Goal: Task Accomplishment & Management: Complete application form

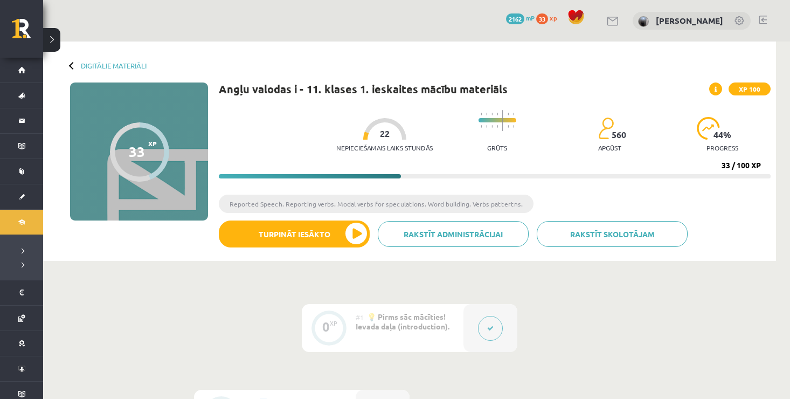
scroll to position [826, 0]
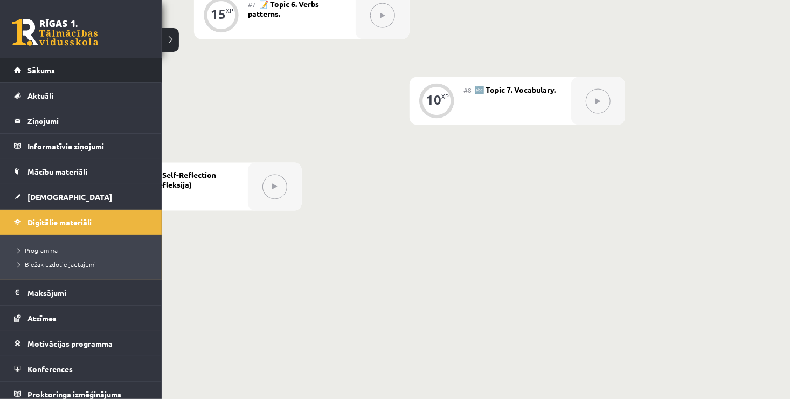
click at [31, 69] on span "Sākums" at bounding box center [40, 70] width 27 height 10
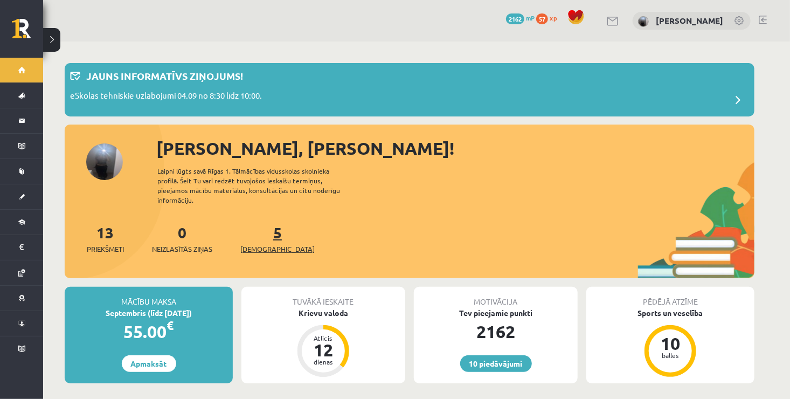
click at [263, 243] on span "[DEMOGRAPHIC_DATA]" at bounding box center [277, 248] width 74 height 11
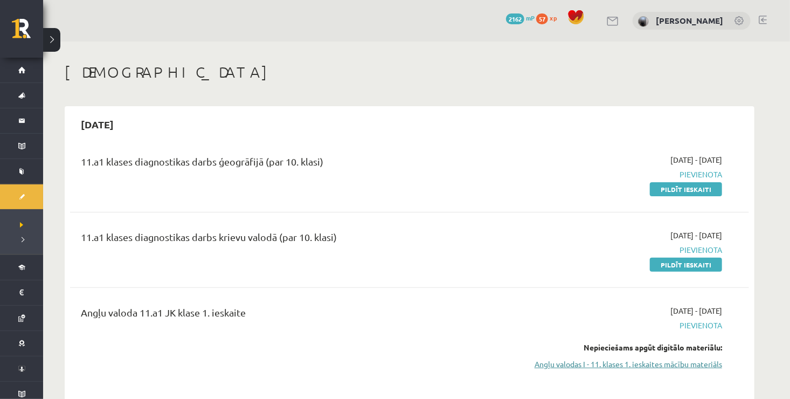
click at [597, 364] on link "Angļu valodas I - 11. klases 1. ieskaites mācību materiāls" at bounding box center [620, 363] width 203 height 11
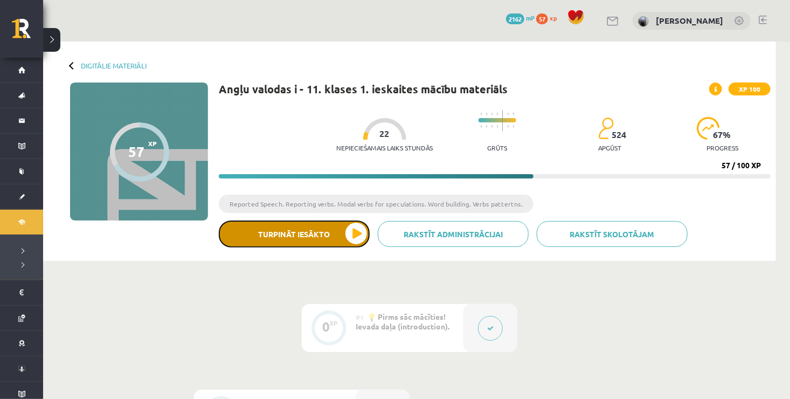
click at [355, 233] on button "Turpināt iesākto" at bounding box center [294, 233] width 151 height 27
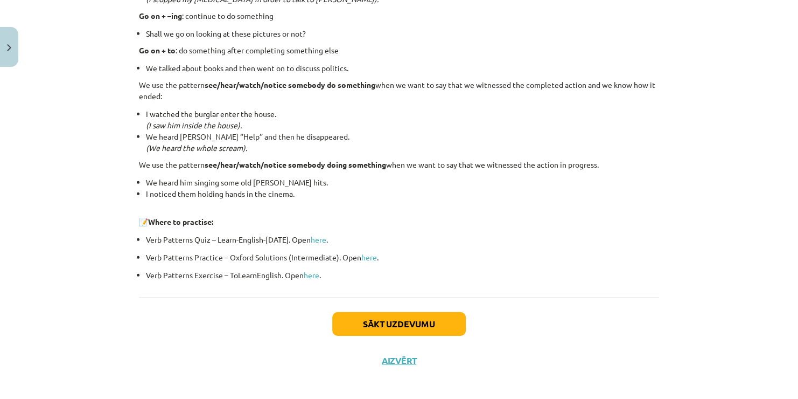
scroll to position [1434, 0]
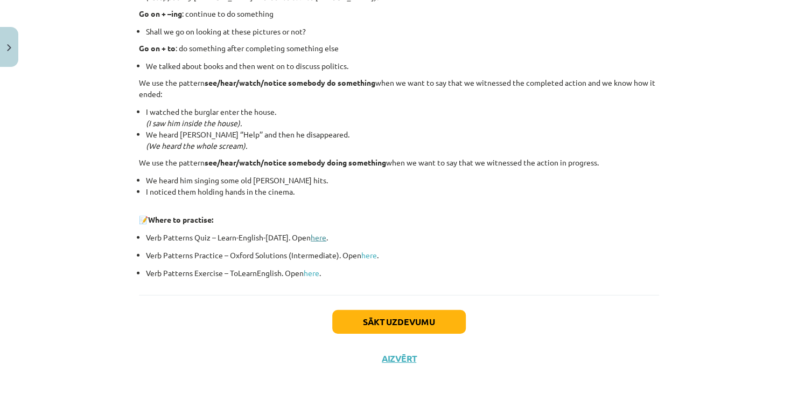
click at [315, 238] on link "here" at bounding box center [319, 237] width 16 height 10
click at [363, 253] on link "here" at bounding box center [369, 255] width 16 height 10
click at [393, 316] on button "Sākt uzdevumu" at bounding box center [399, 322] width 134 height 24
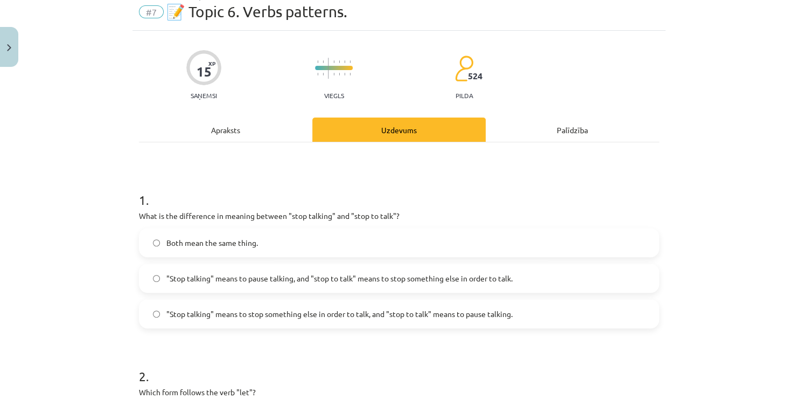
scroll to position [27, 0]
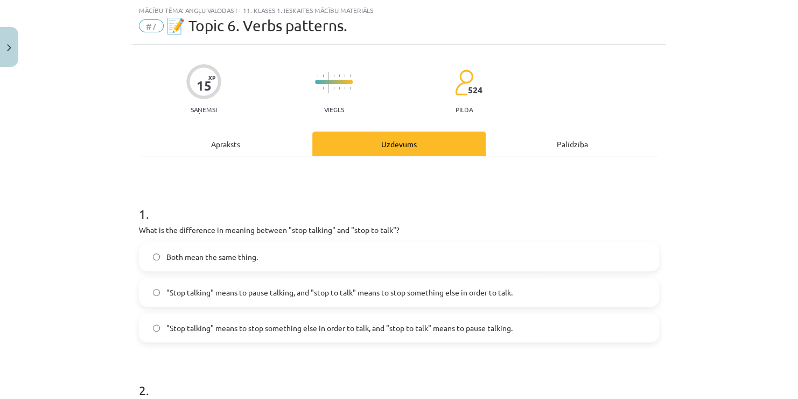
click at [347, 289] on span ""Stop talking" means to pause talking, and "stop to talk" means to stop somethi…" at bounding box center [339, 292] width 346 height 11
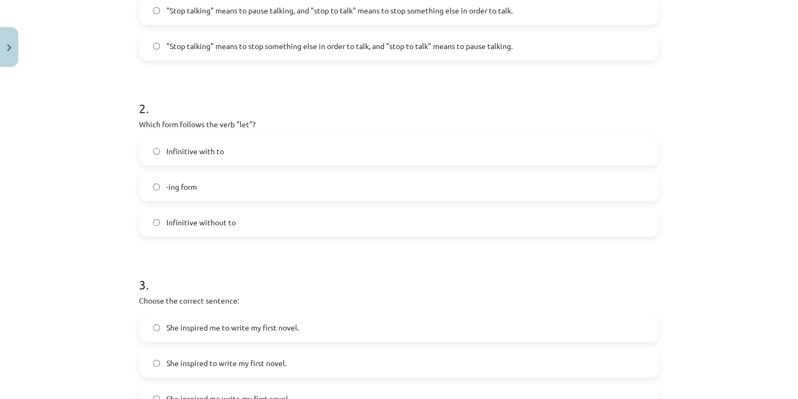
scroll to position [308, 0]
click at [210, 151] on span "Infinitive with to" at bounding box center [195, 151] width 58 height 11
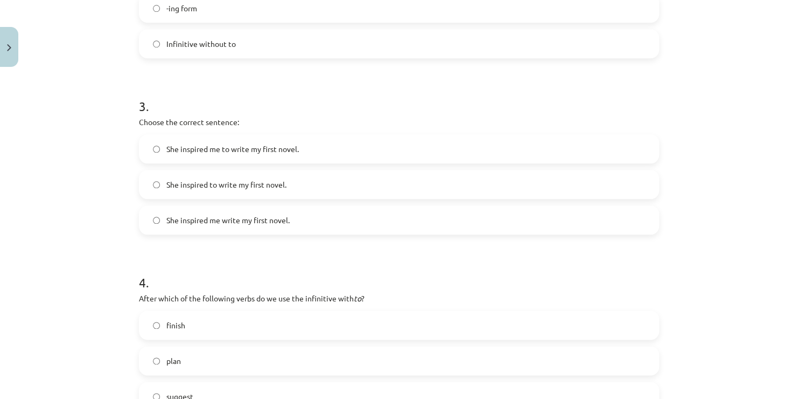
scroll to position [490, 0]
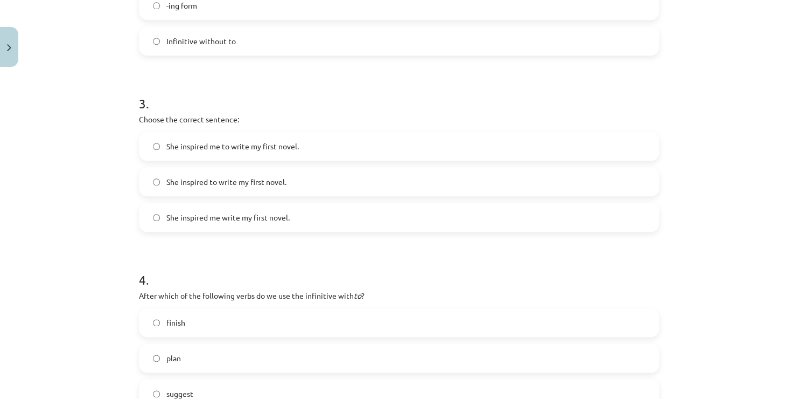
click at [256, 142] on span "She inspired me to write my first novel." at bounding box center [232, 146] width 132 height 11
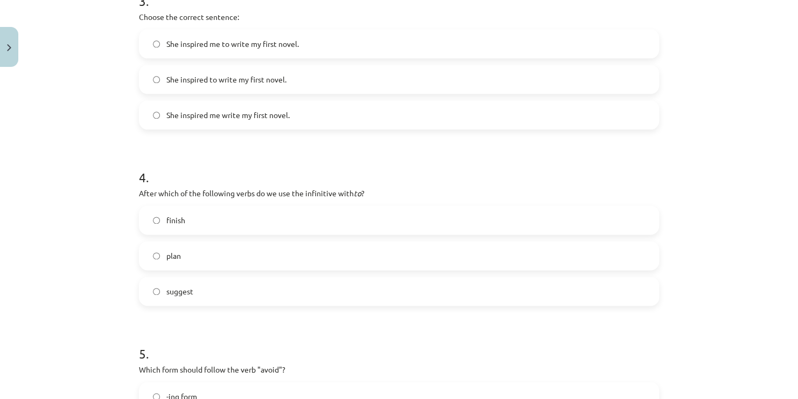
scroll to position [595, 0]
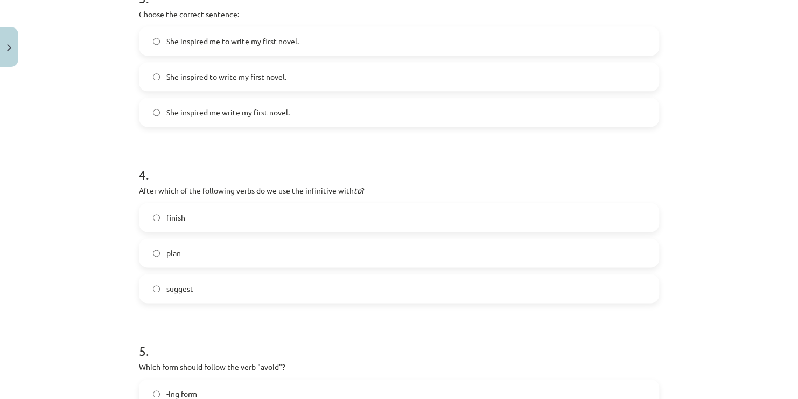
click at [210, 252] on label "plan" at bounding box center [399, 252] width 518 height 27
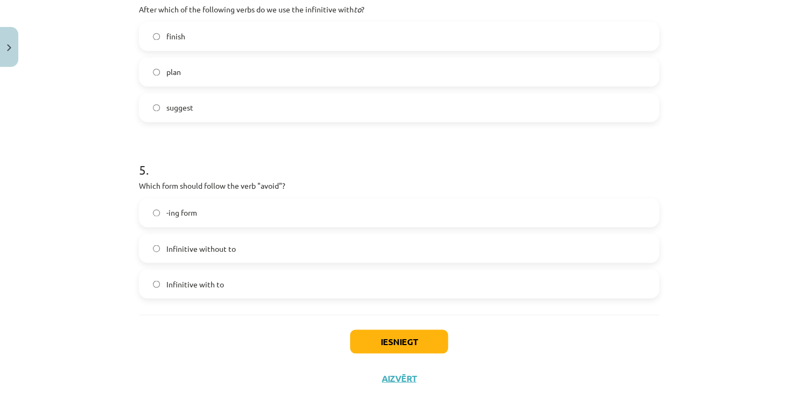
scroll to position [786, 0]
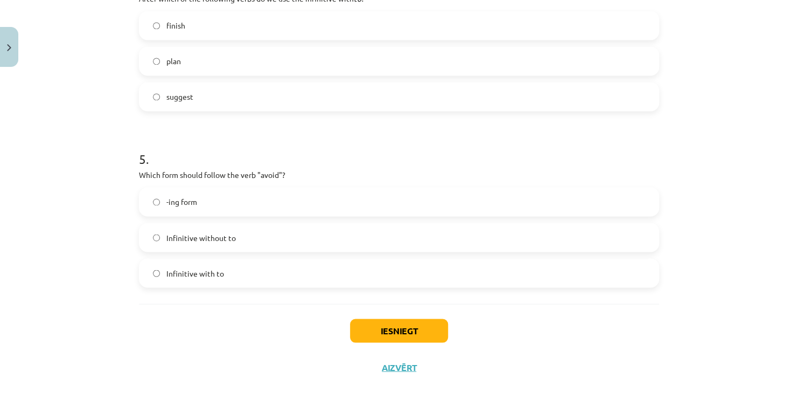
click at [199, 206] on label "-ing form" at bounding box center [399, 201] width 518 height 27
click at [412, 325] on button "Iesniegt" at bounding box center [399, 330] width 98 height 24
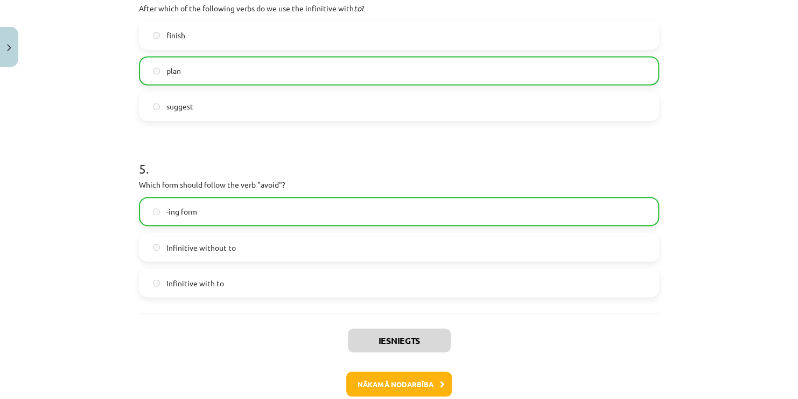
scroll to position [833, 0]
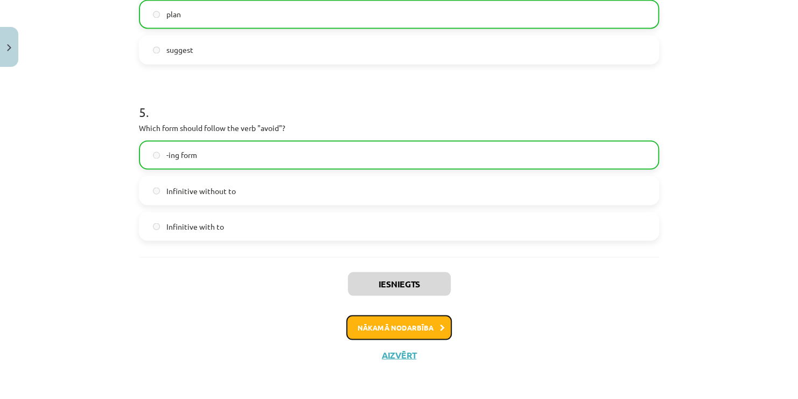
click at [415, 329] on button "Nākamā nodarbība" at bounding box center [399, 327] width 106 height 25
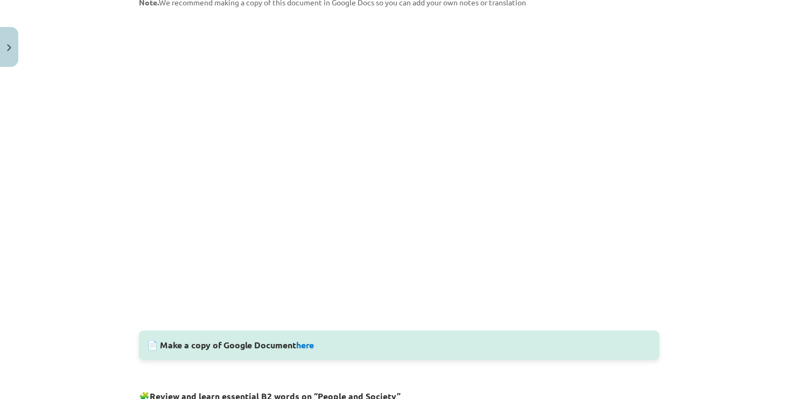
scroll to position [0, 0]
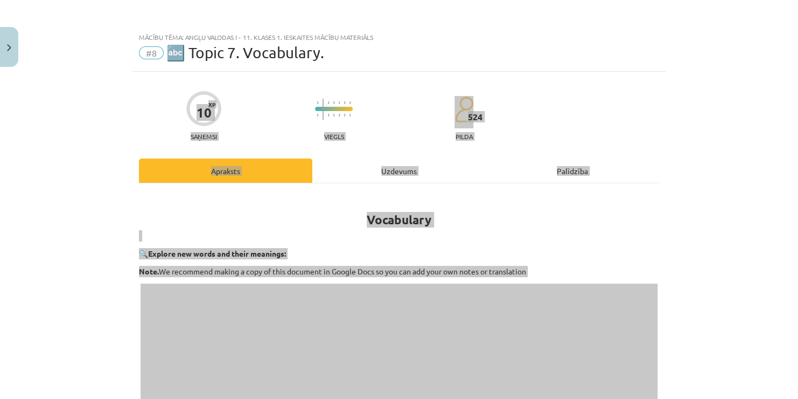
drag, startPoint x: 659, startPoint y: 46, endPoint x: 646, endPoint y: 47, distance: 12.4
click at [646, 47] on div "Mācību tēma: Angļu valodas i - 11. klases 1. ieskaites mācību materiāls #8 🔤 To…" at bounding box center [399, 199] width 798 height 399
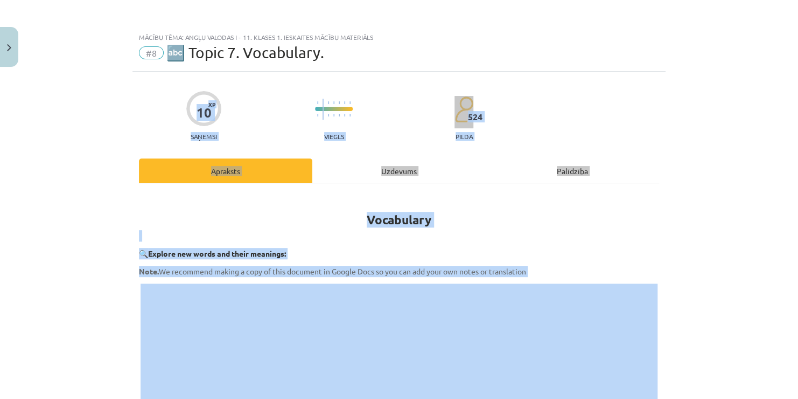
drag, startPoint x: 646, startPoint y: 47, endPoint x: 699, endPoint y: 77, distance: 60.5
click at [699, 77] on div "Mācību tēma: Angļu valodas i - 11. klases 1. ieskaites mācību materiāls #8 🔤 To…" at bounding box center [399, 199] width 798 height 399
click at [694, 131] on div "Mācību tēma: Angļu valodas i - 11. klases 1. ieskaites mācību materiāls #8 🔤 To…" at bounding box center [399, 199] width 798 height 399
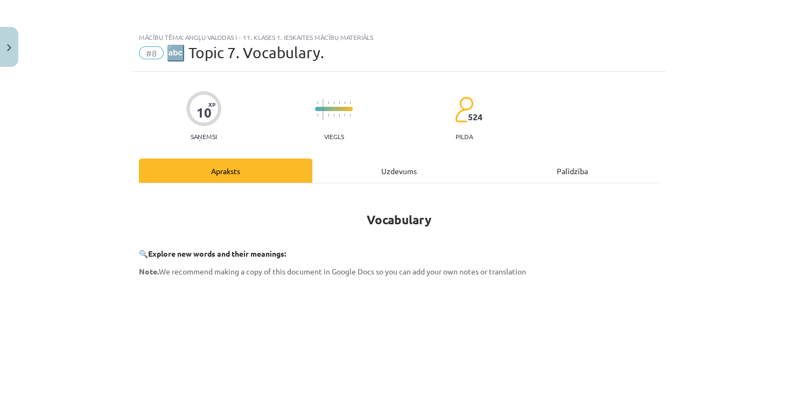
click at [745, 115] on div "Mācību tēma: Angļu valodas i - 11. klases 1. ieskaites mācību materiāls #8 🔤 To…" at bounding box center [399, 199] width 798 height 399
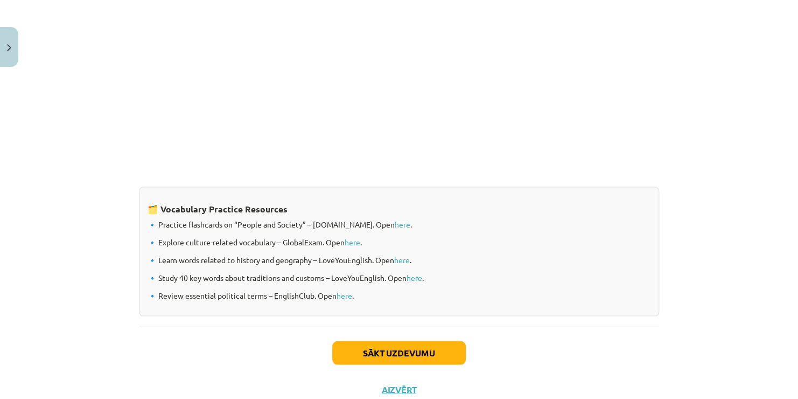
scroll to position [872, 0]
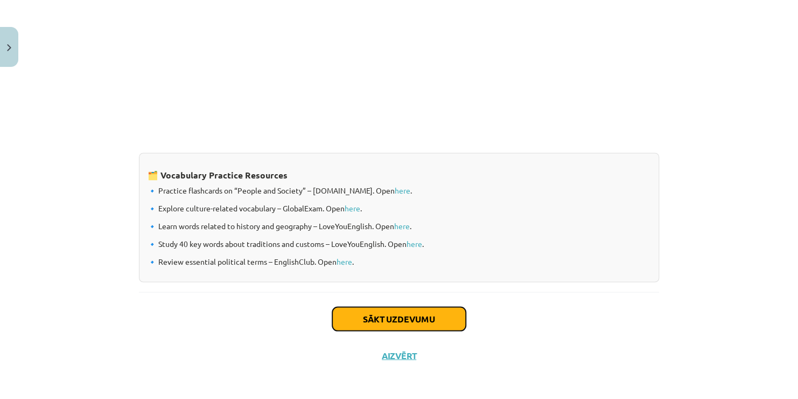
click at [392, 318] on button "Sākt uzdevumu" at bounding box center [399, 318] width 134 height 24
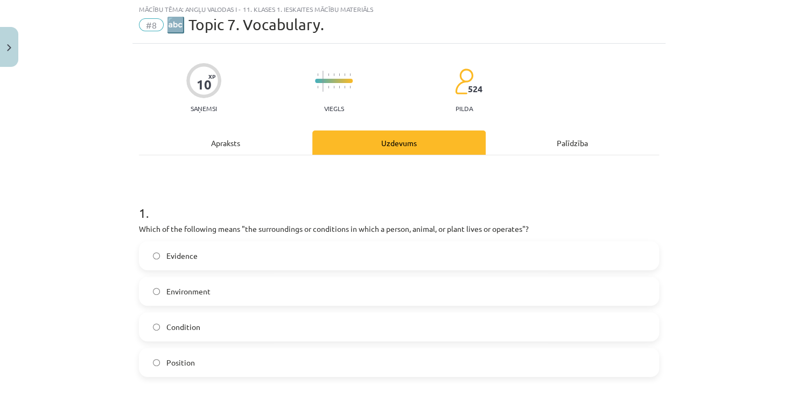
scroll to position [27, 0]
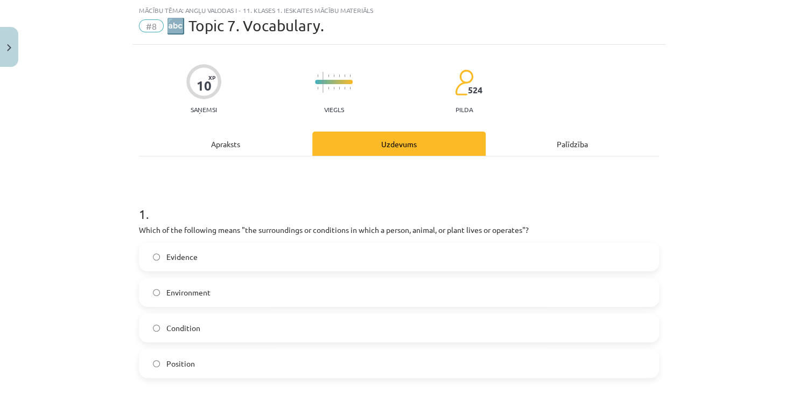
click at [282, 291] on label "Environment" at bounding box center [399, 291] width 518 height 27
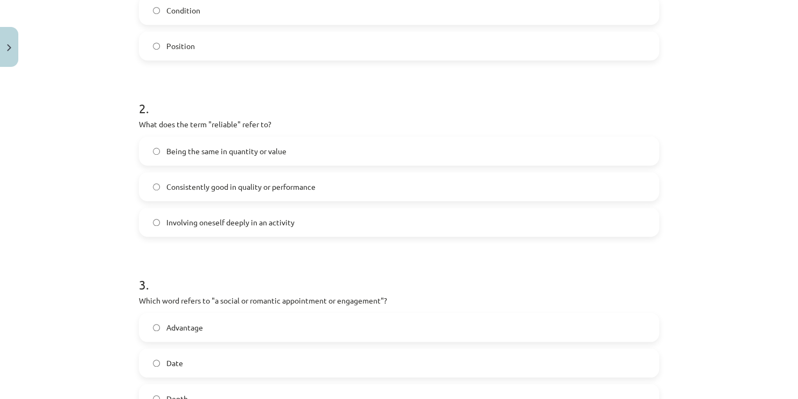
scroll to position [346, 0]
click at [320, 216] on label "Involving oneself deeply in an activity" at bounding box center [399, 220] width 518 height 27
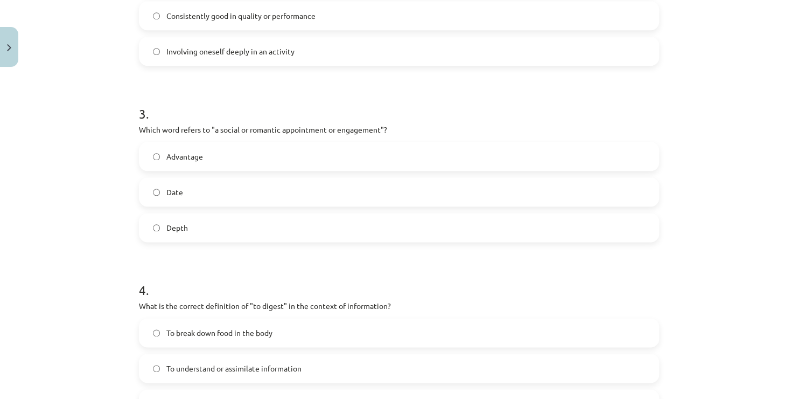
scroll to position [529, 0]
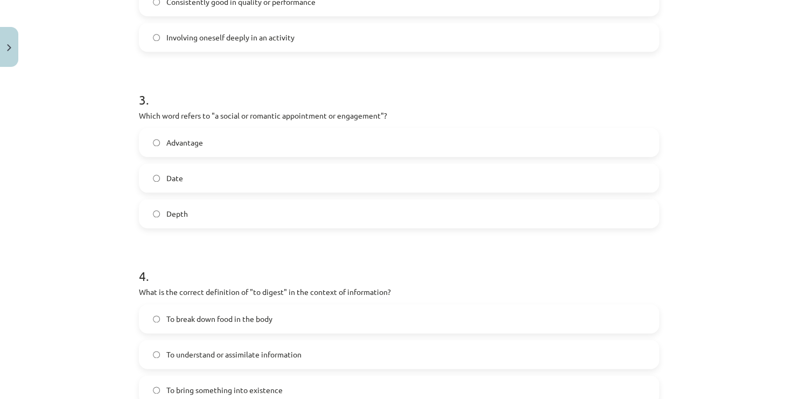
click at [255, 179] on label "Date" at bounding box center [399, 177] width 518 height 27
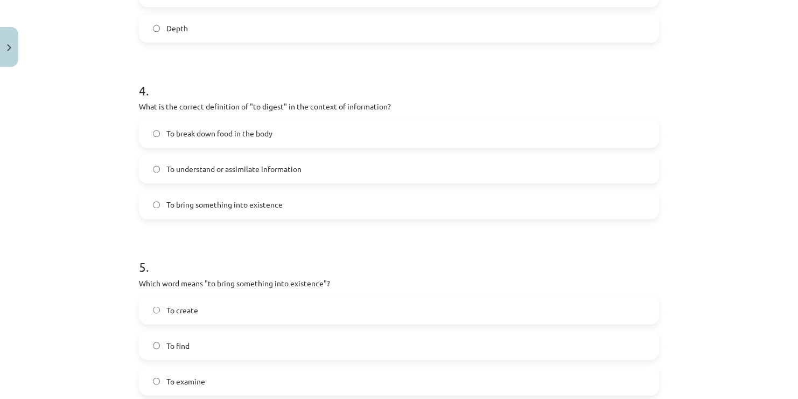
scroll to position [713, 0]
click at [291, 136] on label "To break down food in the body" at bounding box center [399, 134] width 518 height 27
click at [340, 206] on label "To bring something into existence" at bounding box center [399, 205] width 518 height 27
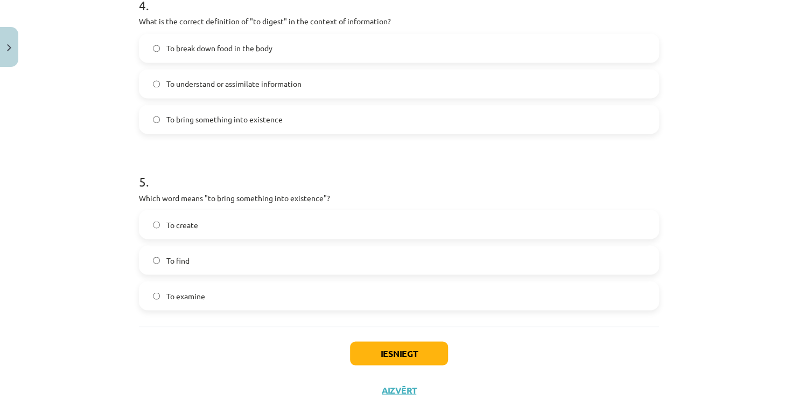
scroll to position [801, 0]
click at [268, 42] on span "To break down food in the body" at bounding box center [219, 46] width 106 height 11
click at [219, 227] on label "To create" at bounding box center [399, 222] width 518 height 27
click at [401, 354] on button "Iesniegt" at bounding box center [399, 351] width 98 height 24
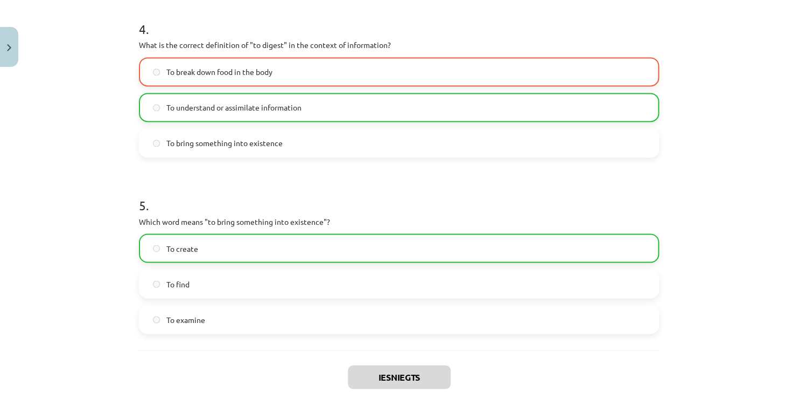
scroll to position [869, 0]
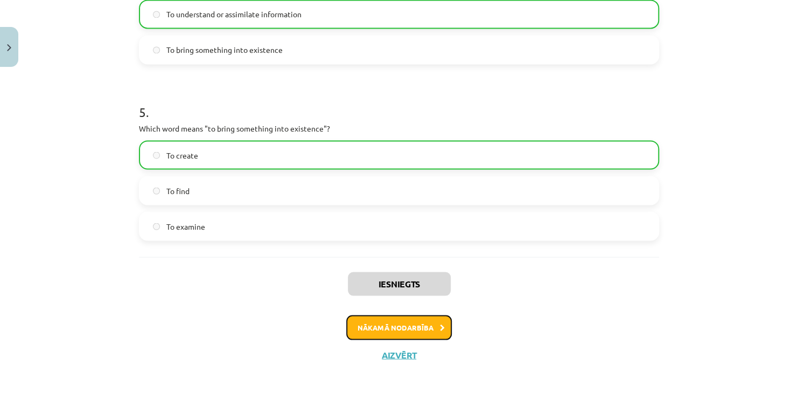
click at [429, 321] on button "Nākamā nodarbība" at bounding box center [399, 327] width 106 height 25
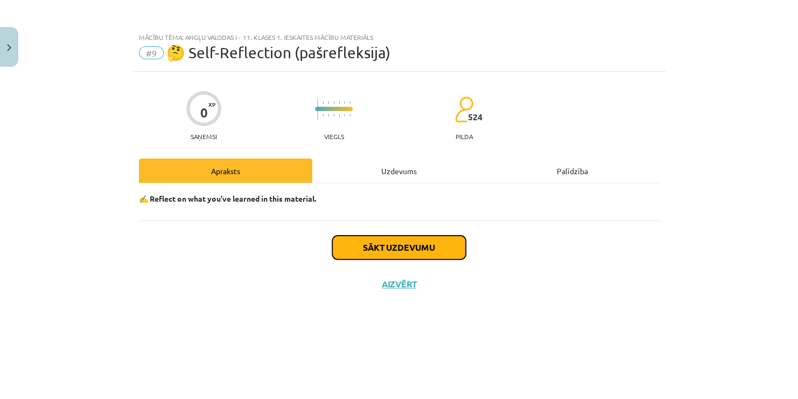
click at [415, 241] on button "Sākt uzdevumu" at bounding box center [399, 247] width 134 height 24
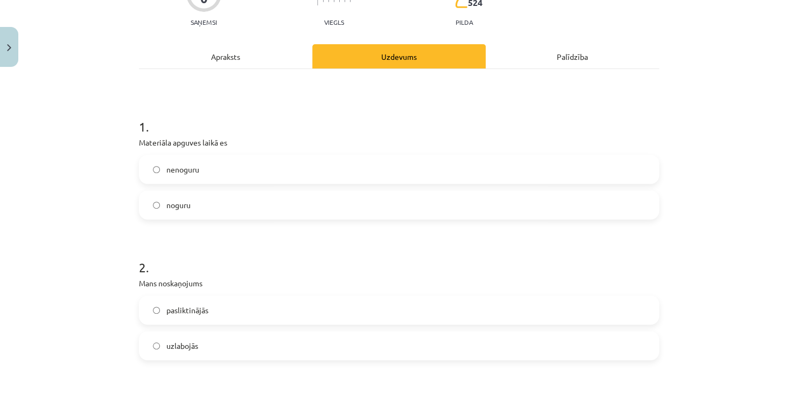
scroll to position [113, 0]
click at [536, 168] on label "nenoguru" at bounding box center [399, 170] width 518 height 27
click at [255, 341] on label "uzlabojās" at bounding box center [399, 346] width 518 height 27
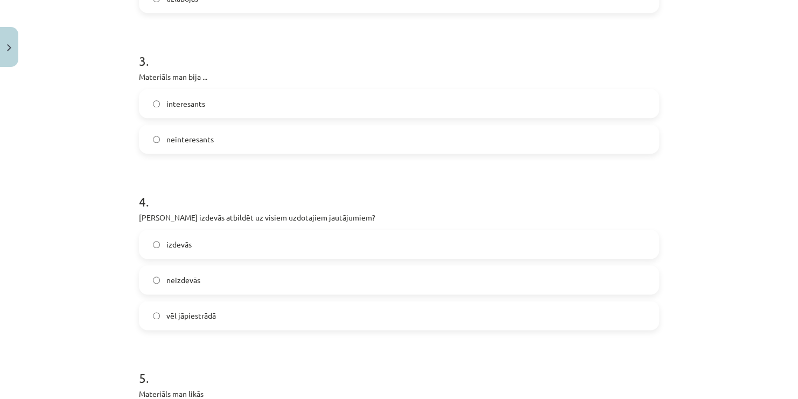
scroll to position [463, 0]
click at [265, 104] on label "interesants" at bounding box center [399, 101] width 518 height 27
click at [248, 313] on label "vēl jāpiestrādā" at bounding box center [399, 313] width 518 height 27
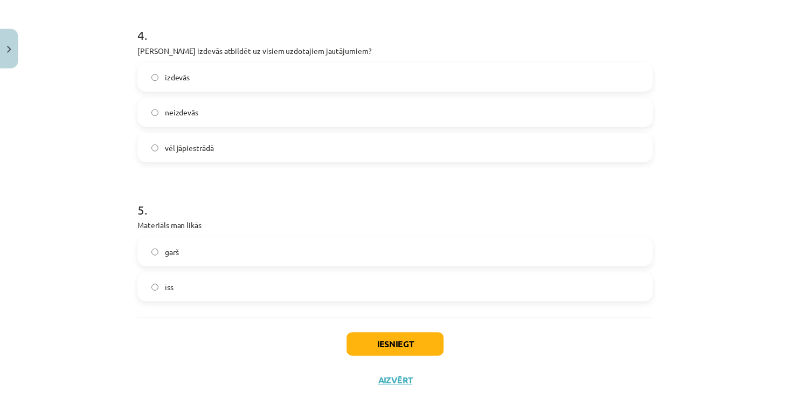
scroll to position [657, 0]
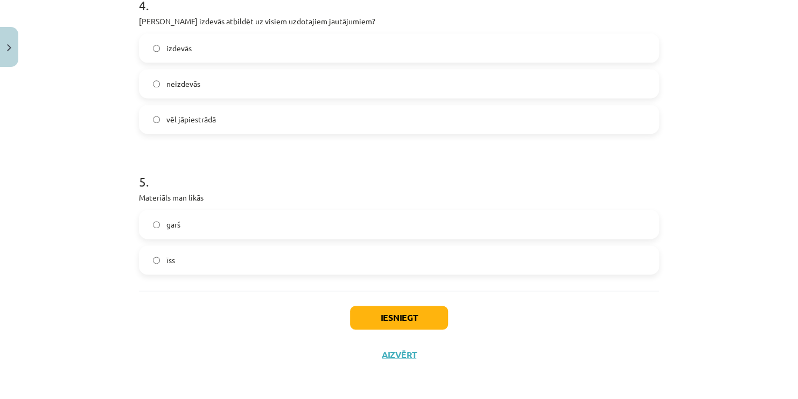
click at [425, 261] on label "īss" at bounding box center [399, 259] width 518 height 27
click at [408, 317] on button "Iesniegt" at bounding box center [399, 317] width 98 height 24
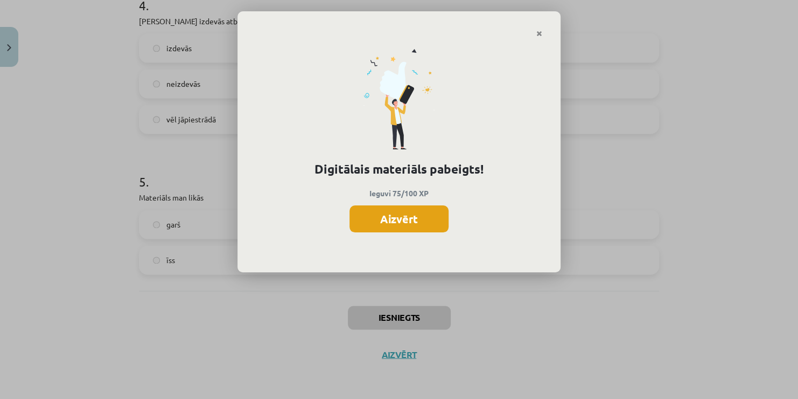
click at [401, 217] on button "Aizvērt" at bounding box center [399, 218] width 99 height 27
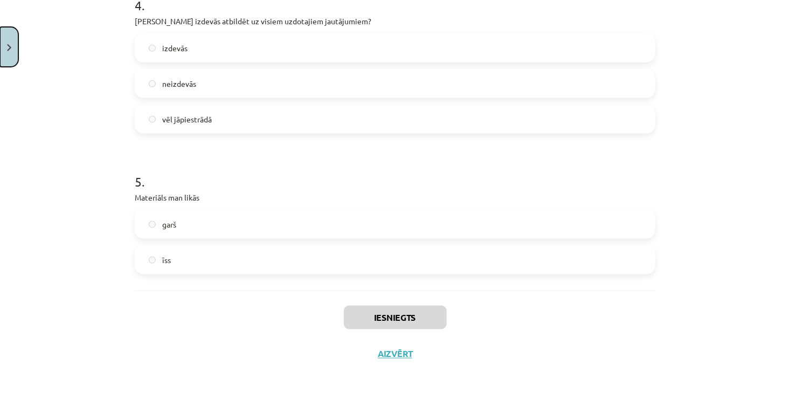
click at [12, 47] on button "Close" at bounding box center [9, 47] width 18 height 40
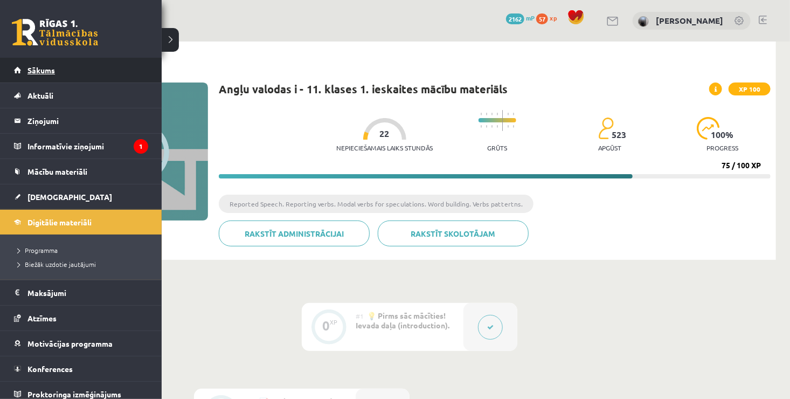
click at [58, 73] on link "Sākums" at bounding box center [81, 70] width 134 height 25
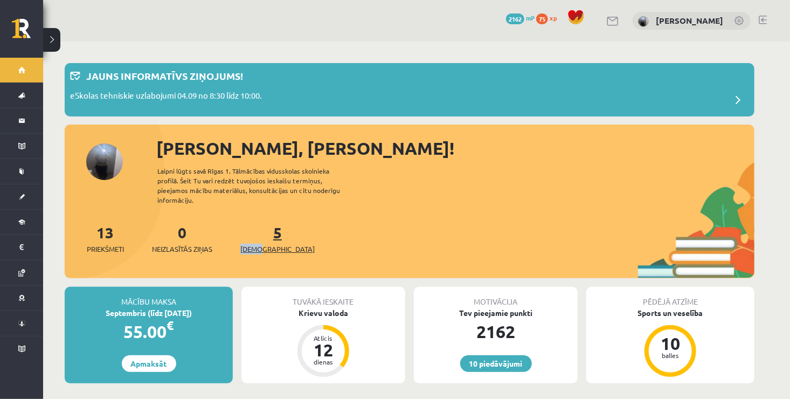
drag, startPoint x: 255, startPoint y: 231, endPoint x: 263, endPoint y: 239, distance: 11.8
click at [263, 239] on div "5 Ieskaites" at bounding box center [277, 237] width 74 height 33
drag, startPoint x: 263, startPoint y: 239, endPoint x: 326, endPoint y: 234, distance: 62.7
click at [326, 234] on div "13 Priekšmeti 0 Neizlasītās ziņas 5 Ieskaites" at bounding box center [409, 250] width 689 height 58
click at [285, 221] on div "13 Priekšmeti 0 Neizlasītās ziņas 5 Ieskaites" at bounding box center [409, 250] width 689 height 58
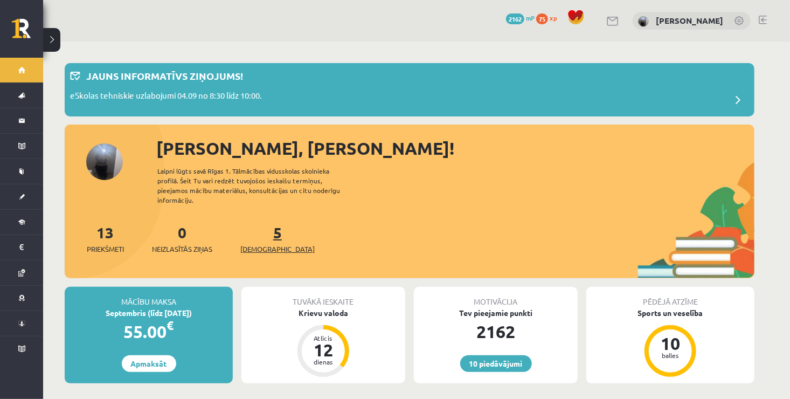
click at [261, 243] on span "[DEMOGRAPHIC_DATA]" at bounding box center [277, 248] width 74 height 11
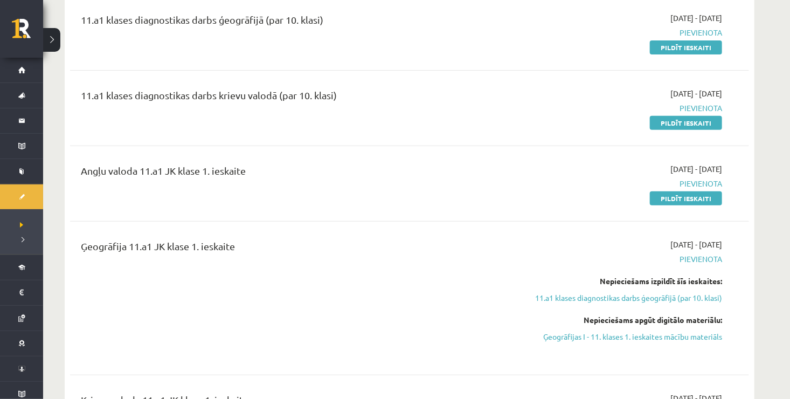
scroll to position [152, 0]
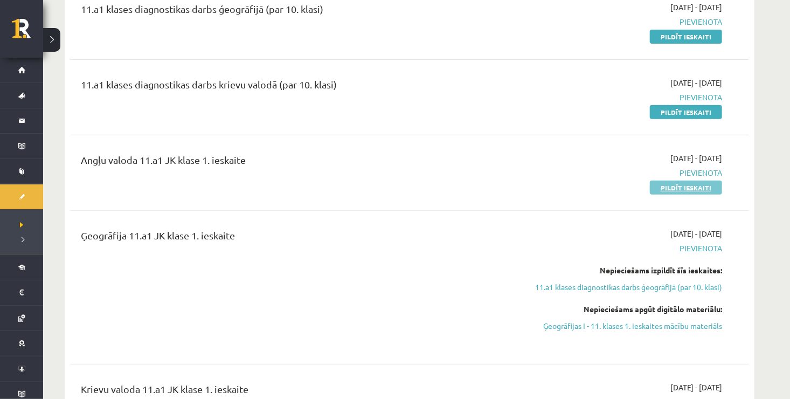
click at [692, 187] on link "Pildīt ieskaiti" at bounding box center [686, 187] width 72 height 14
click at [673, 37] on link "Pildīt ieskaiti" at bounding box center [686, 37] width 72 height 14
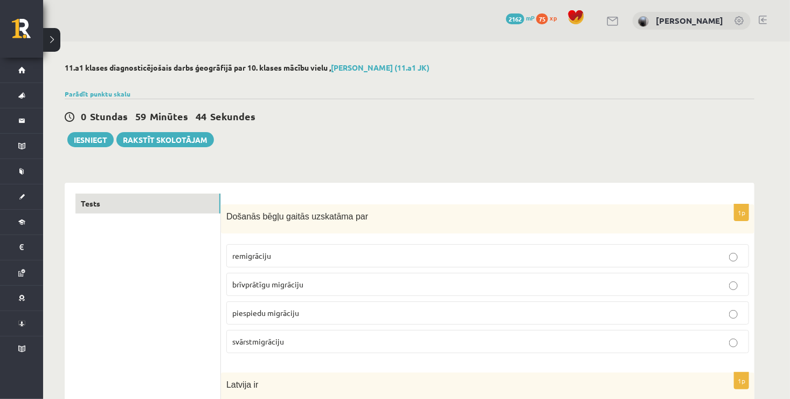
click at [281, 254] on p "remigrāciju" at bounding box center [487, 255] width 511 height 11
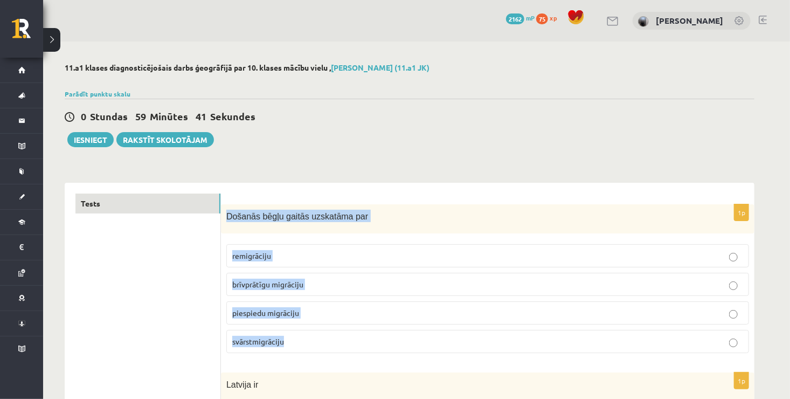
drag, startPoint x: 226, startPoint y: 215, endPoint x: 313, endPoint y: 333, distance: 146.8
click at [313, 333] on div "1p Došanās bēgļu gaitās uzskatāma par remigrāciju brīvprātīgu migrāciju piespie…" at bounding box center [487, 283] width 533 height 158
copy div "Došanās bēgļu gaitās uzskatāma par remigrāciju brīvprātīgu migrāciju piespiedu …"
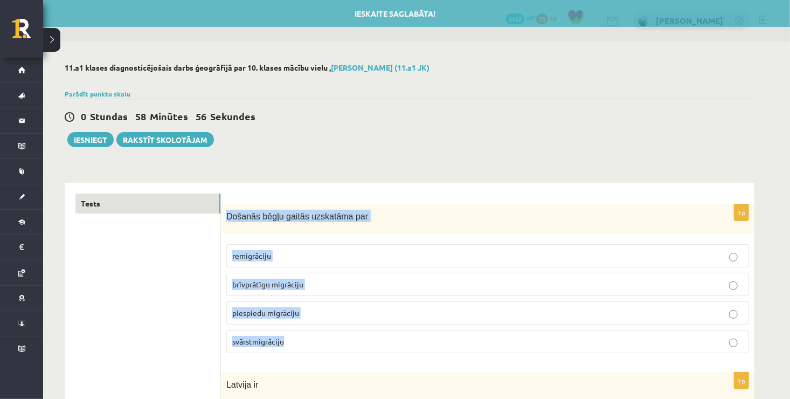
click at [346, 314] on p "piespiedu migrāciju" at bounding box center [487, 312] width 511 height 11
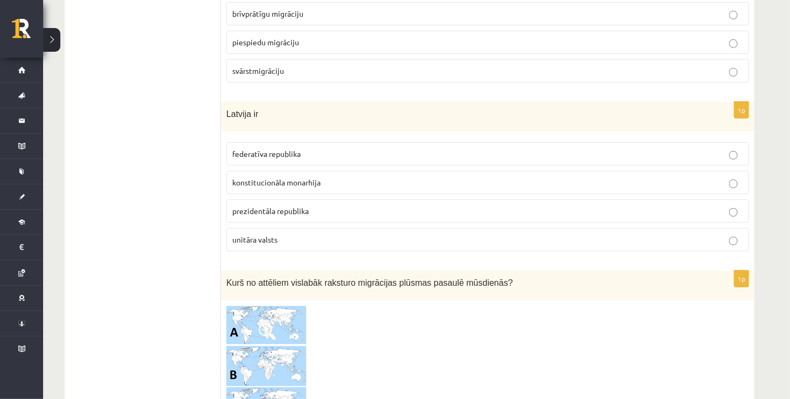
scroll to position [289, 0]
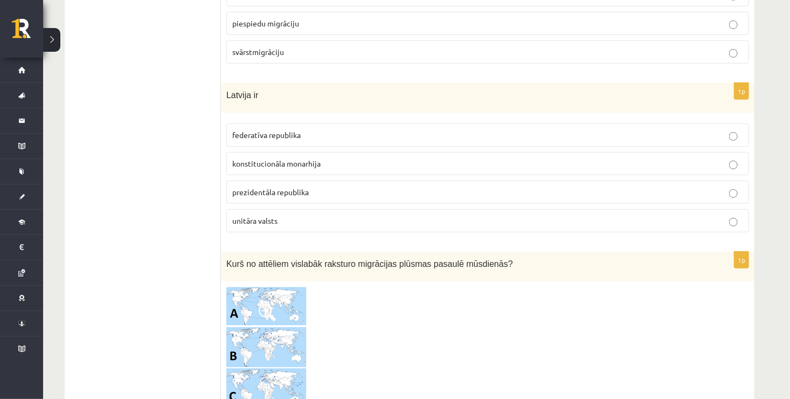
click at [303, 192] on span "prezidentāla republika" at bounding box center [270, 192] width 76 height 10
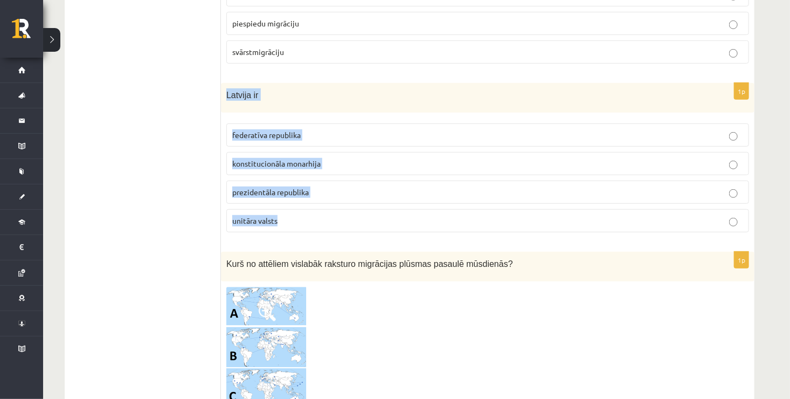
drag, startPoint x: 226, startPoint y: 94, endPoint x: 298, endPoint y: 210, distance: 136.9
click at [298, 210] on div "1p Latvija ir federatīva republika konstitucionāla monarhija prezidentāla repub…" at bounding box center [487, 162] width 533 height 158
copy div "Latvija ir federatīva republika konstitucionāla monarhija prezidentāla republik…"
click at [334, 215] on p "unitāra valsts" at bounding box center [487, 220] width 511 height 11
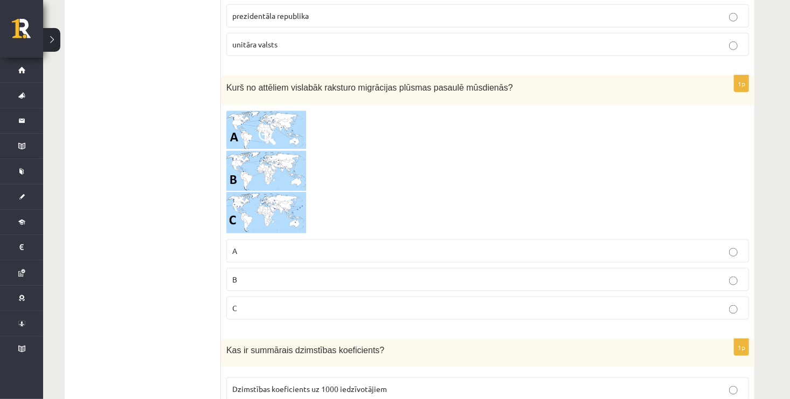
scroll to position [472, 0]
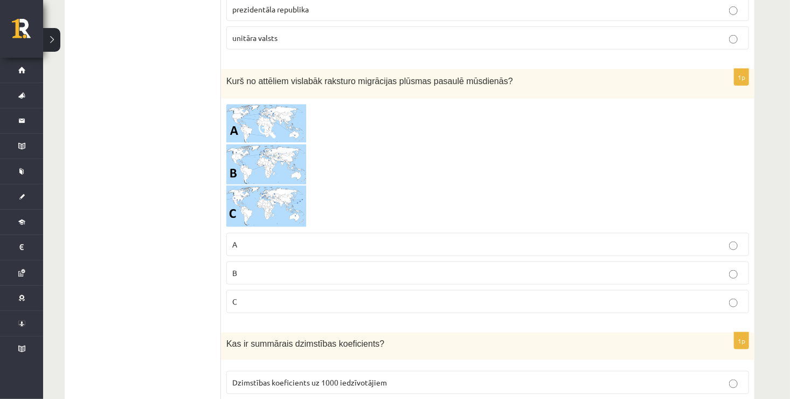
click at [265, 125] on span at bounding box center [267, 129] width 17 height 17
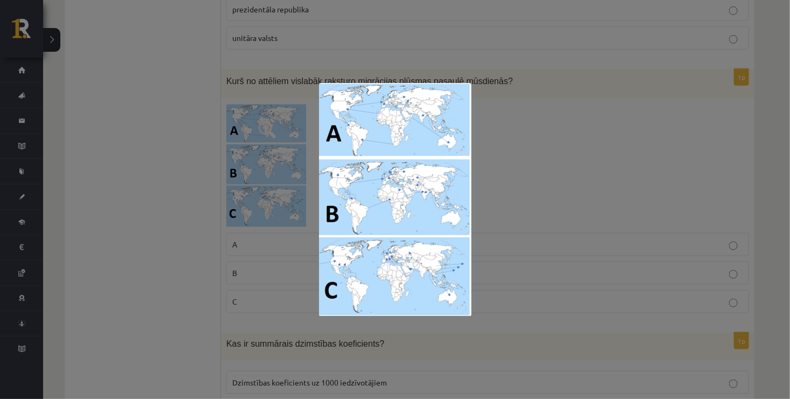
click at [535, 133] on div at bounding box center [395, 199] width 790 height 399
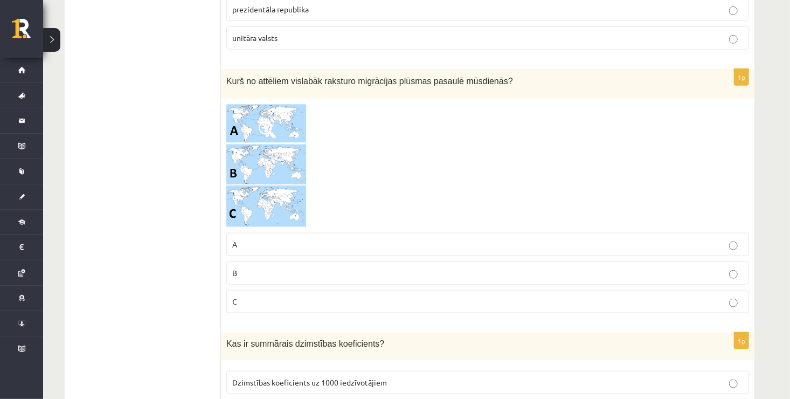
click at [442, 243] on p "A" at bounding box center [487, 244] width 511 height 11
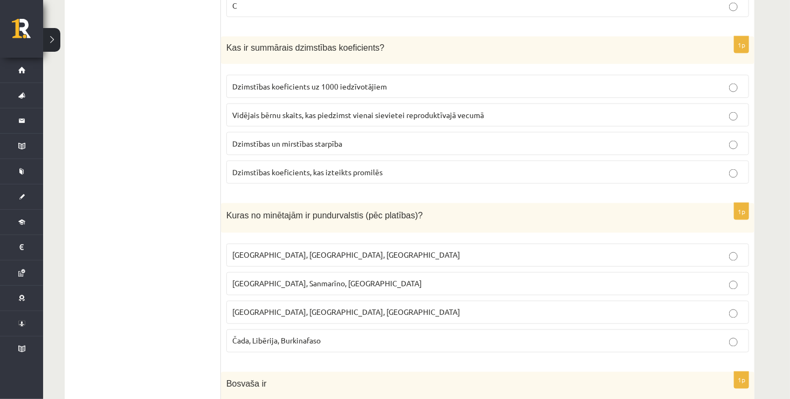
scroll to position [762, 0]
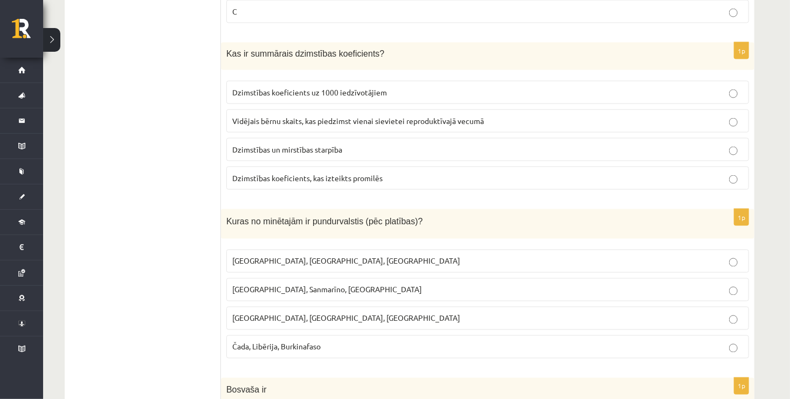
click at [352, 146] on p "Dzimstības un mirstības starpība" at bounding box center [487, 149] width 511 height 11
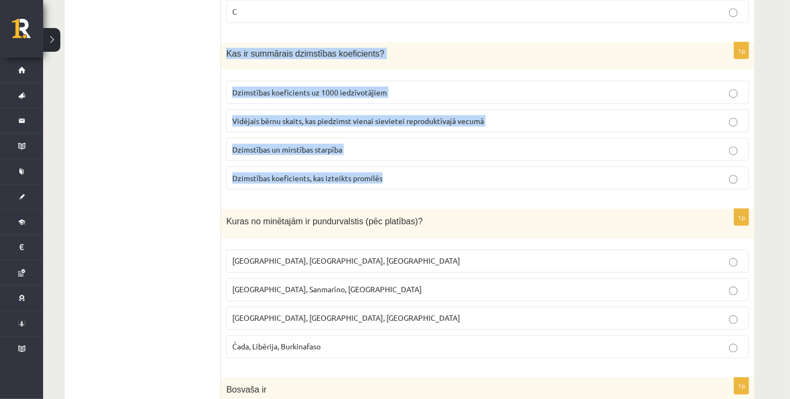
drag, startPoint x: 225, startPoint y: 48, endPoint x: 402, endPoint y: 182, distance: 222.3
click at [402, 182] on div "1p Kas ir summārais dzimstības koeficients? Dzimstības koeficients uz 1000 iedz…" at bounding box center [487, 121] width 533 height 156
copy div "Kas ir summārais dzimstības koeficients? Dzimstības koeficients uz 1000 iedzīvo…"
click at [388, 116] on span "Vidējais bērnu skaits, kas piedzimst vienai sievietei reproduktīvajā vecumā" at bounding box center [358, 121] width 252 height 10
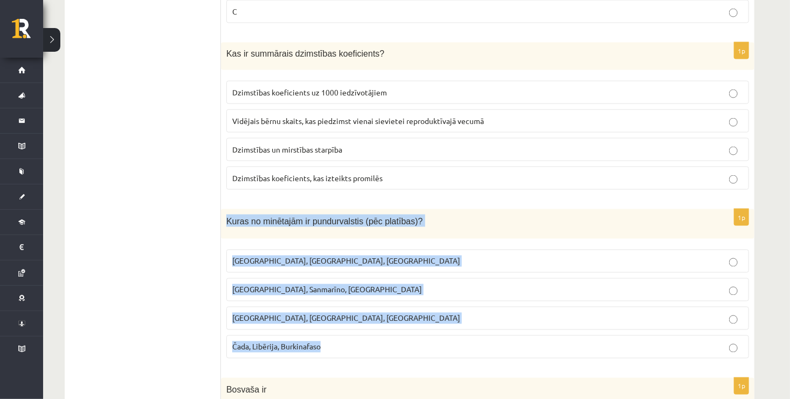
drag, startPoint x: 226, startPoint y: 217, endPoint x: 325, endPoint y: 331, distance: 150.8
click at [325, 331] on div "1p Kuras no minētajām ir pundurvalstis (pēc platības)? Latvija, Lietuva, Igauni…" at bounding box center [487, 288] width 533 height 158
copy div "Kuras no minētajām ir pundurvalstis (pēc platības)? Latvija, Lietuva, Igaunija …"
click at [400, 284] on p "Monako, Sanmarīno, Luksemburga" at bounding box center [487, 289] width 511 height 11
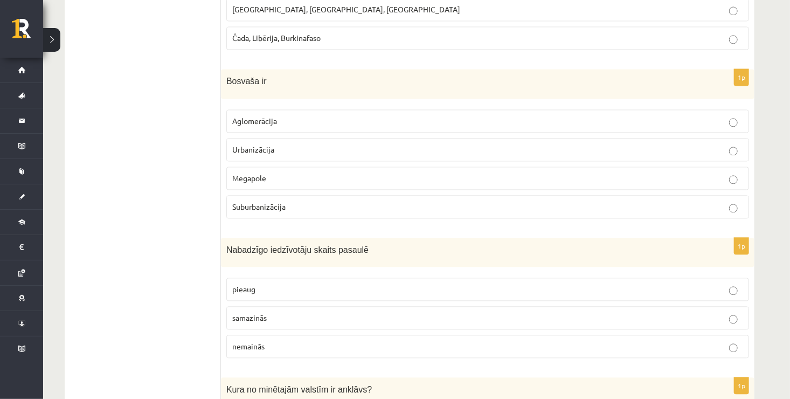
scroll to position [1057, 0]
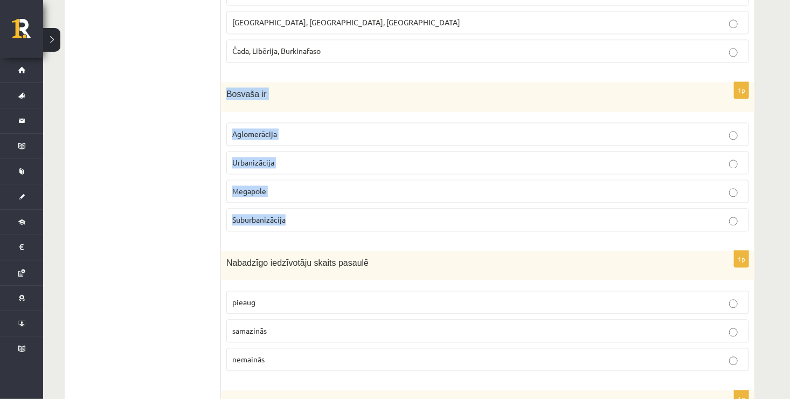
drag, startPoint x: 225, startPoint y: 87, endPoint x: 311, endPoint y: 210, distance: 149.3
click at [311, 210] on div "1p Bosvaša ir Aglomerācija Urbanizācija Megapole Suburbanizācija" at bounding box center [487, 161] width 533 height 158
copy div "Bosvaša ir Aglomerācija Urbanizācija Megapole Suburbanizācija"
click at [330, 129] on p "Aglomerācija" at bounding box center [487, 133] width 511 height 11
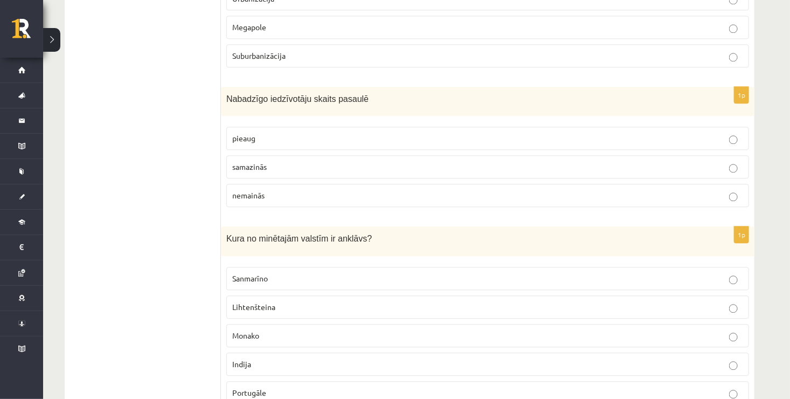
scroll to position [1209, 0]
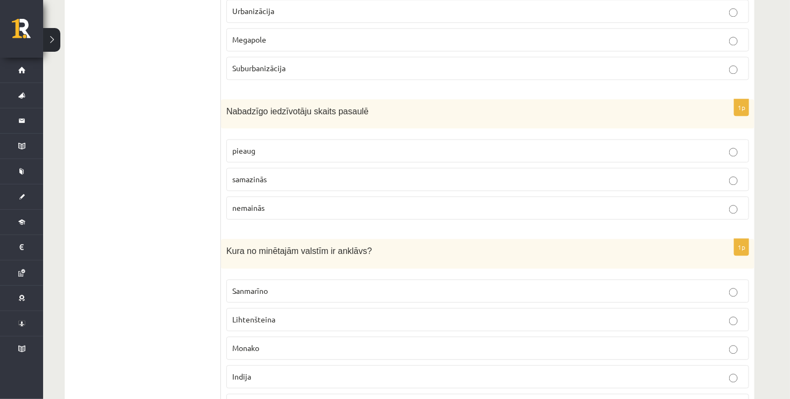
click at [250, 145] on span "pieaug" at bounding box center [243, 150] width 23 height 10
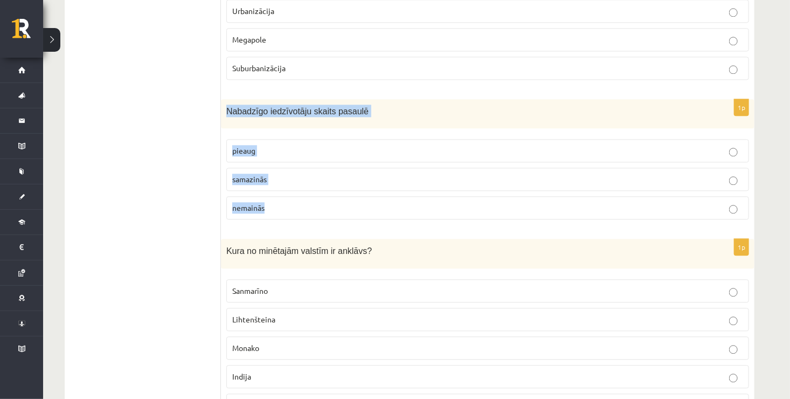
drag, startPoint x: 224, startPoint y: 104, endPoint x: 296, endPoint y: 209, distance: 127.1
click at [296, 209] on div "1p Nabadzīgo iedzīvotāju skaits pasaulē pieaug samazinās nemainās" at bounding box center [487, 163] width 533 height 129
copy div "Nabadzīgo iedzīvotāju skaits pasaulē pieaug samazinās nemainās"
click at [285, 175] on p "samazinās" at bounding box center [487, 178] width 511 height 11
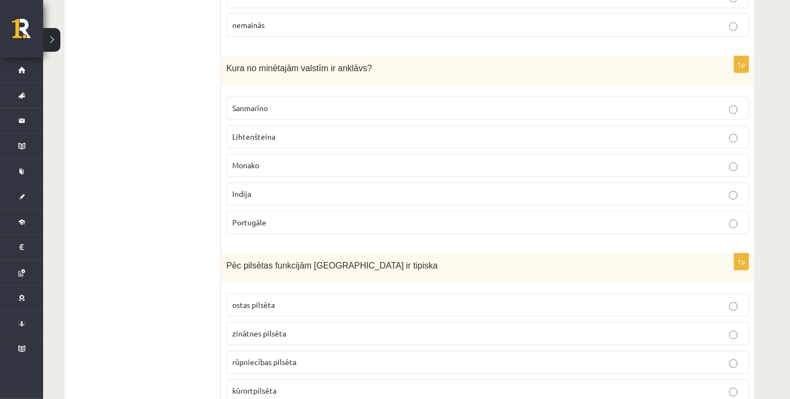
scroll to position [1378, 0]
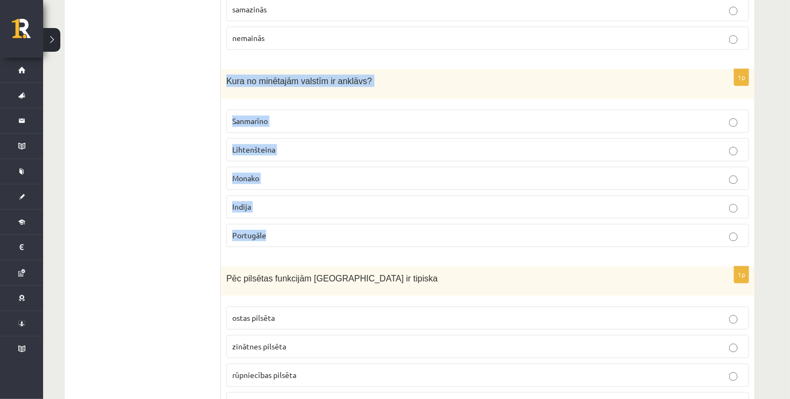
drag, startPoint x: 227, startPoint y: 73, endPoint x: 309, endPoint y: 239, distance: 185.5
click at [309, 239] on div "1p Kura no minētajām valstīm ir anklāvs? Sanmarīno Lihtenšteina Monako Indija P…" at bounding box center [487, 162] width 533 height 186
copy div "Kura no minētajām valstīm ir anklāvs? Sanmarīno Lihtenšteina Monako Indija Port…"
click at [284, 115] on p "Sanmarīno" at bounding box center [487, 120] width 511 height 11
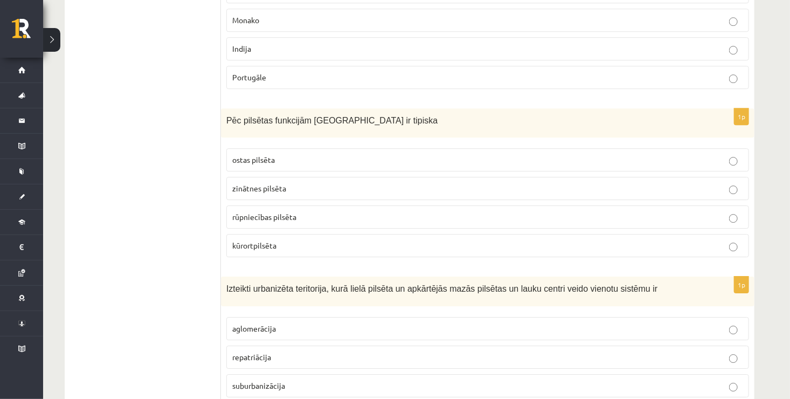
scroll to position [1523, 0]
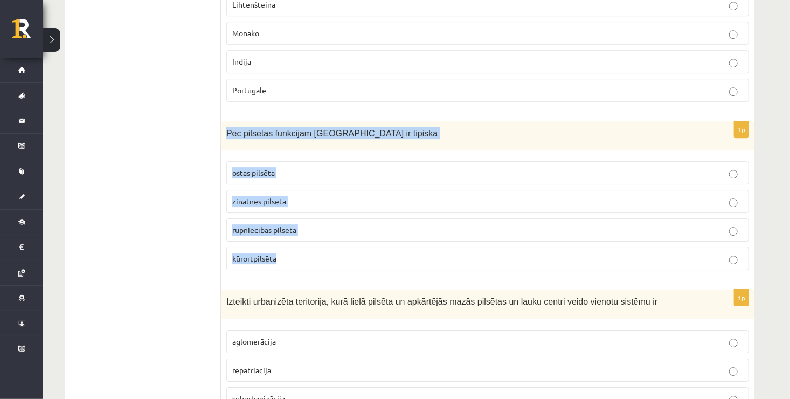
drag, startPoint x: 224, startPoint y: 127, endPoint x: 292, endPoint y: 260, distance: 149.1
click at [292, 260] on div "1p Pēc pilsētas funkcijām Jūrmala ir tipiska ostas pilsēta zinātnes pilsēta rūp…" at bounding box center [487, 200] width 533 height 158
copy div "Pēc pilsētas funkcijām Jūrmala ir tipiska ostas pilsēta zinātnes pilsēta rūpnie…"
click at [321, 253] on p "kūrortpilsēta" at bounding box center [487, 258] width 511 height 11
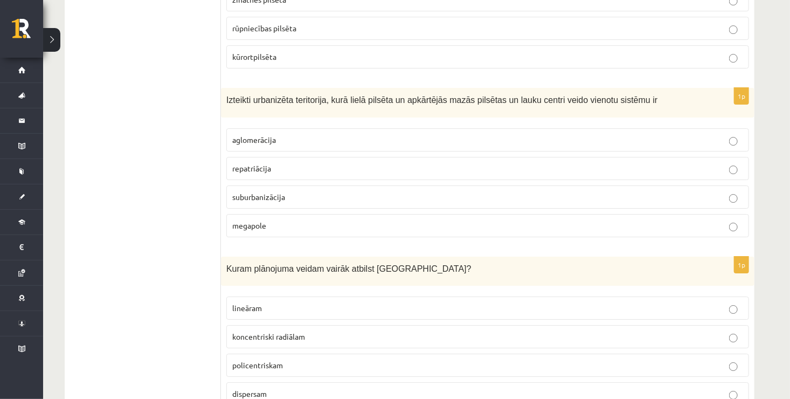
scroll to position [1712, 0]
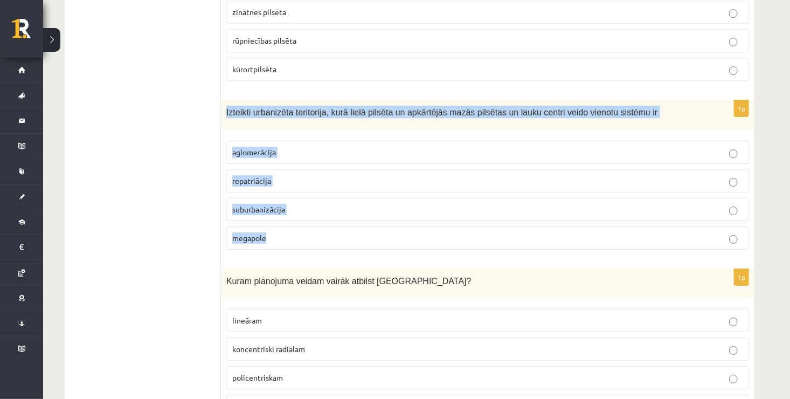
drag, startPoint x: 225, startPoint y: 106, endPoint x: 317, endPoint y: 227, distance: 152.6
click at [317, 227] on div "1p Izteikti urbanizēta teritorija, kurā lielā pilsēta un apkārtējās mazās pilsē…" at bounding box center [487, 179] width 533 height 158
copy div "Izteikti urbanizēta teritorija, kurā lielā pilsēta un apkārtējās mazās pilsētas…"
click at [298, 146] on p "aglomerācija" at bounding box center [487, 151] width 511 height 11
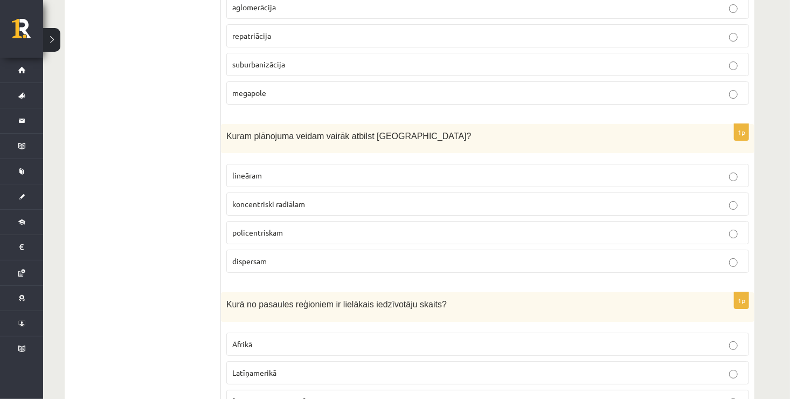
scroll to position [1869, 0]
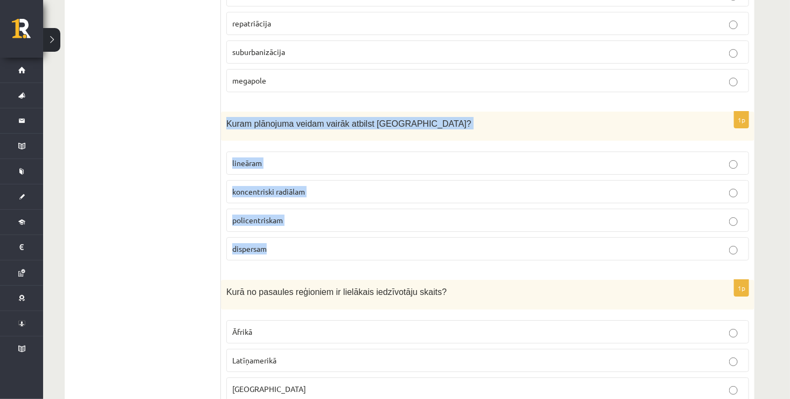
drag, startPoint x: 225, startPoint y: 113, endPoint x: 295, endPoint y: 237, distance: 142.3
click at [295, 237] on div "1p Kuram plānojuma veidam vairāk atbilst Rīga? lineāram koncentriski radiālam p…" at bounding box center [487, 190] width 533 height 158
copy div "Kuram plānojuma veidam vairāk atbilst Rīga? lineāram koncentriski radiālam poli…"
click at [328, 186] on p "koncentriski radiālam" at bounding box center [487, 191] width 511 height 11
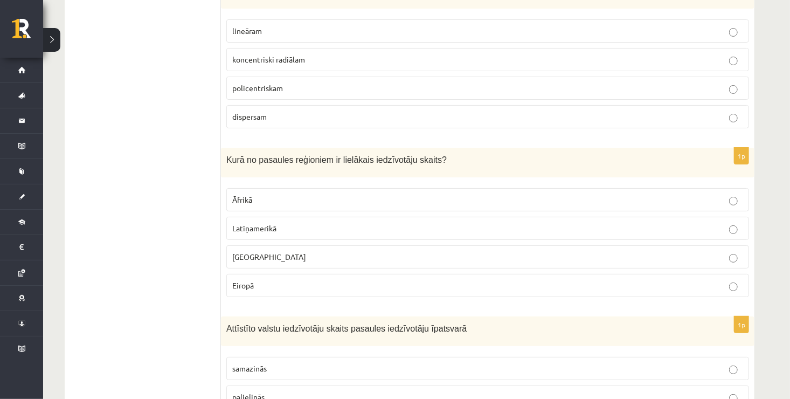
scroll to position [2021, 0]
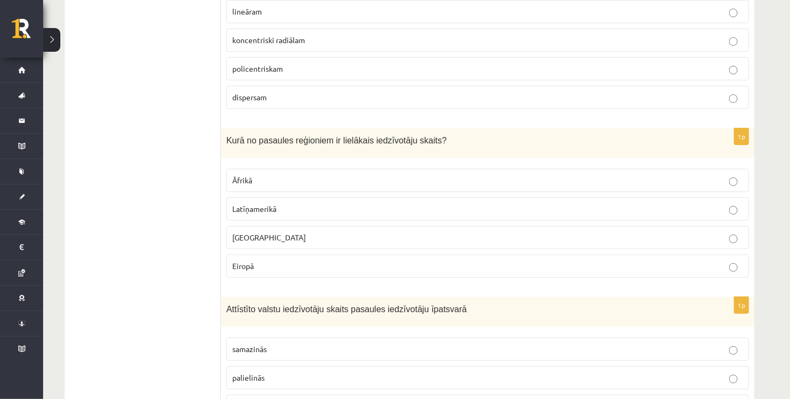
click at [259, 232] on p "Āzijā" at bounding box center [487, 237] width 511 height 11
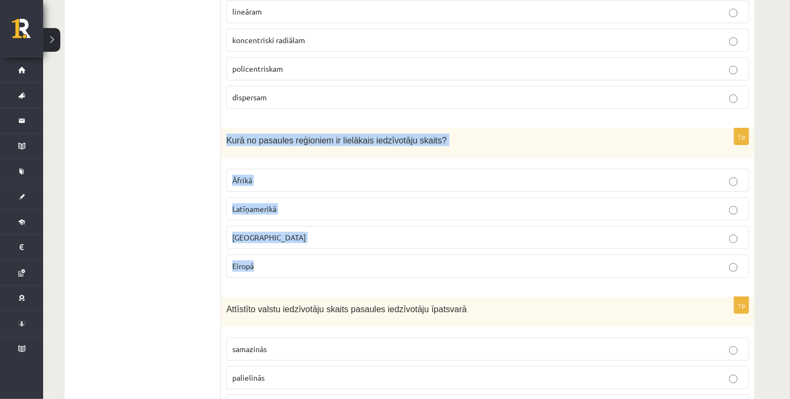
drag, startPoint x: 225, startPoint y: 128, endPoint x: 284, endPoint y: 250, distance: 135.9
click at [284, 250] on div "1p Kurā no pasaules reģioniem ir lielākais iedzīvotāju skaits? Āfrikā Latīņamer…" at bounding box center [487, 207] width 533 height 158
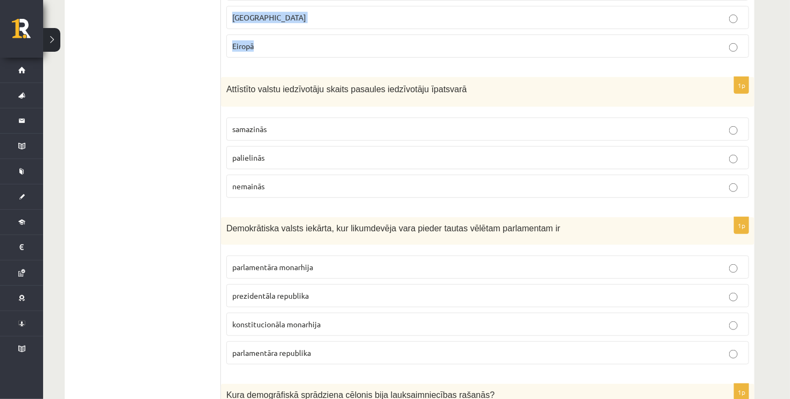
scroll to position [2228, 0]
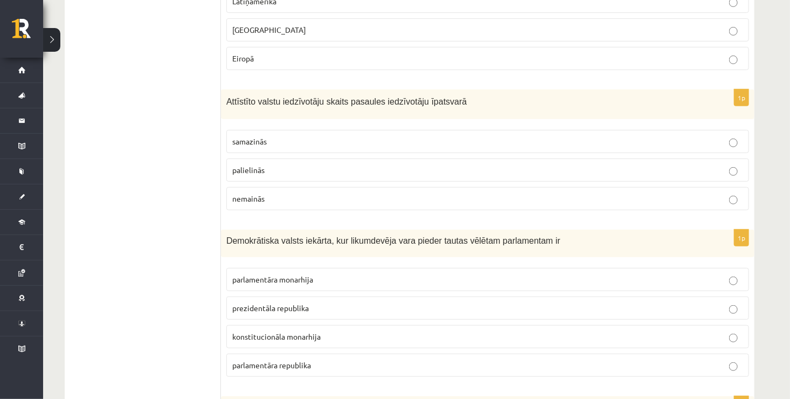
click at [328, 158] on label "palielinās" at bounding box center [487, 169] width 522 height 23
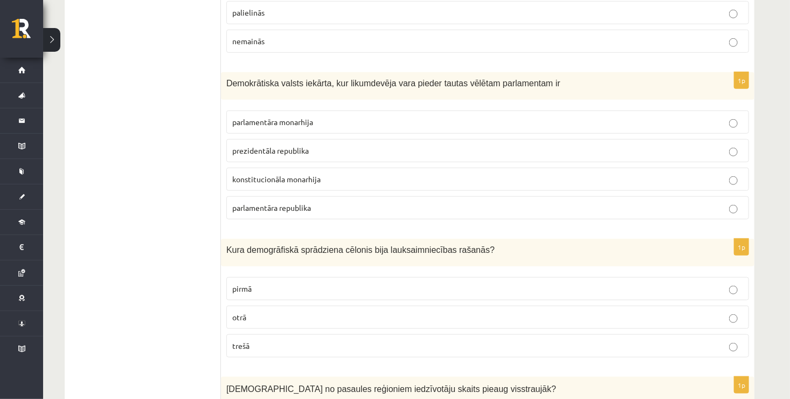
scroll to position [2379, 0]
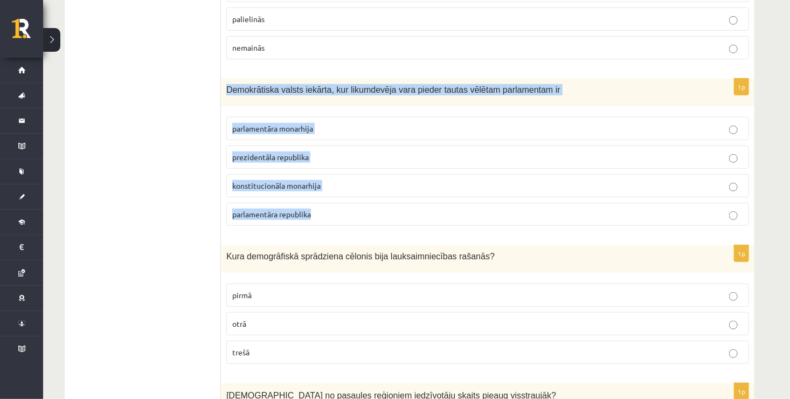
drag, startPoint x: 222, startPoint y: 77, endPoint x: 315, endPoint y: 211, distance: 162.9
click at [315, 211] on div "1p Demokrātiska valsts iekārta, kur likumdevēja vara pieder tautas vēlētam parl…" at bounding box center [487, 157] width 533 height 156
click at [356, 208] on p "parlamentāra republika" at bounding box center [487, 213] width 511 height 11
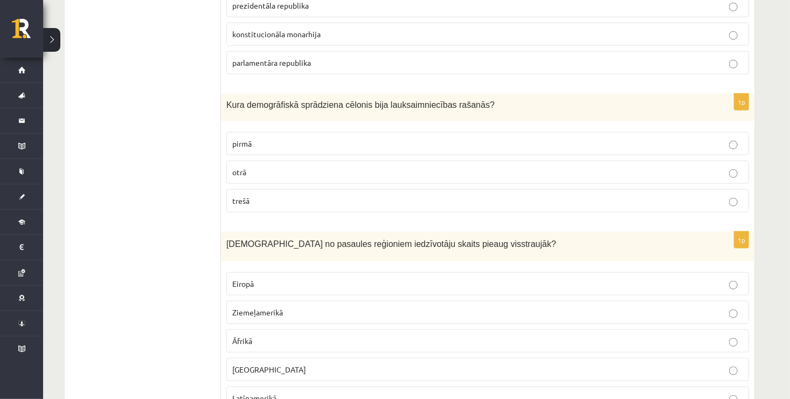
scroll to position [2524, 0]
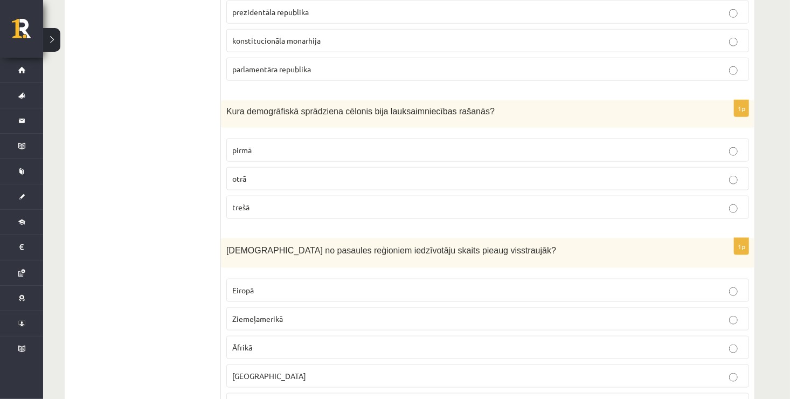
click at [322, 173] on p "otrā" at bounding box center [487, 178] width 511 height 11
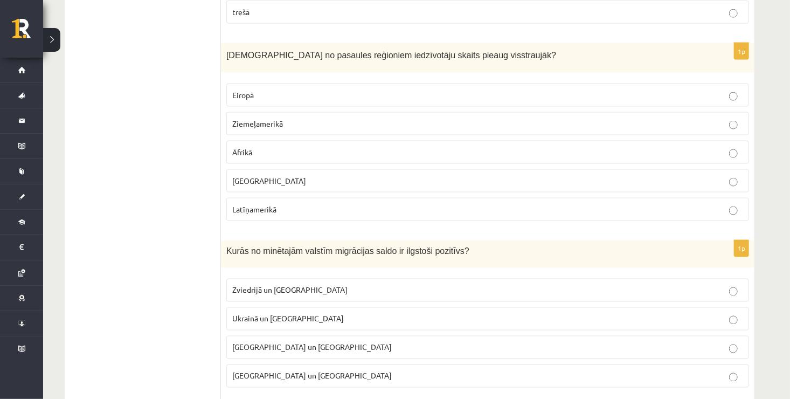
scroll to position [2706, 0]
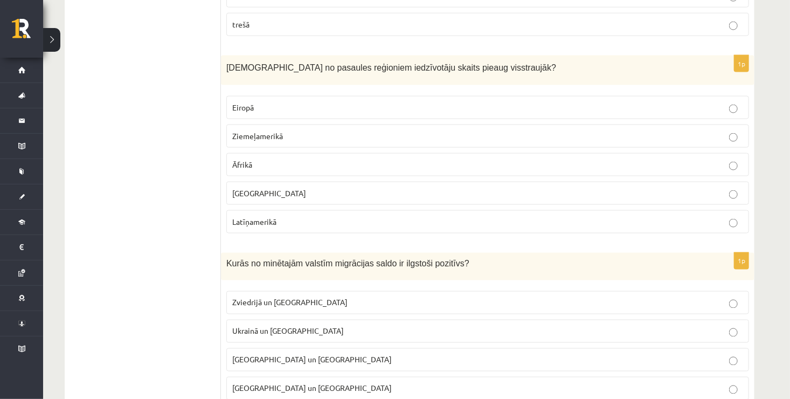
click at [317, 187] on p "Āzijā" at bounding box center [487, 192] width 511 height 11
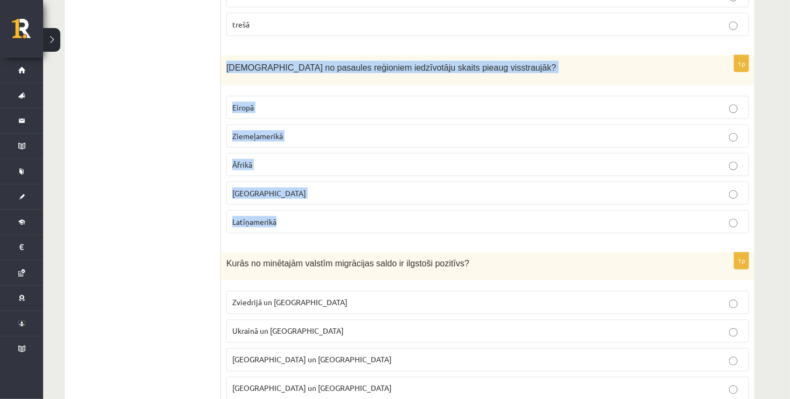
drag, startPoint x: 224, startPoint y: 48, endPoint x: 327, endPoint y: 224, distance: 204.2
click at [327, 224] on div "1p Kurā no pasaules reģioniem iedzīvotāju skaits pieaug visstraujāk? Eiropā Zie…" at bounding box center [487, 148] width 533 height 186
click at [304, 159] on p "Āfrikā" at bounding box center [487, 164] width 511 height 11
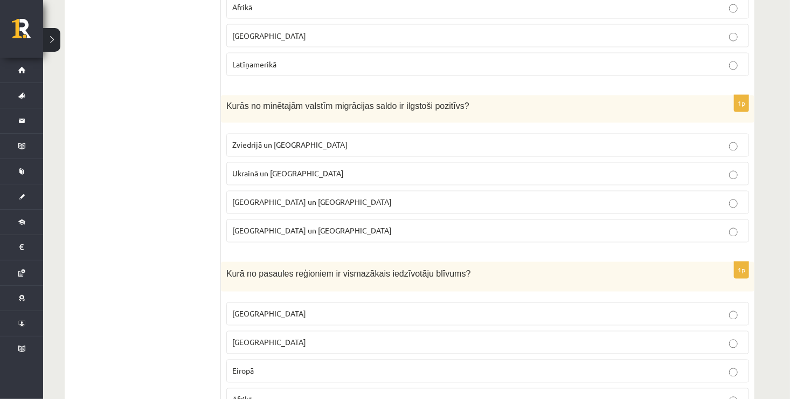
scroll to position [2870, 0]
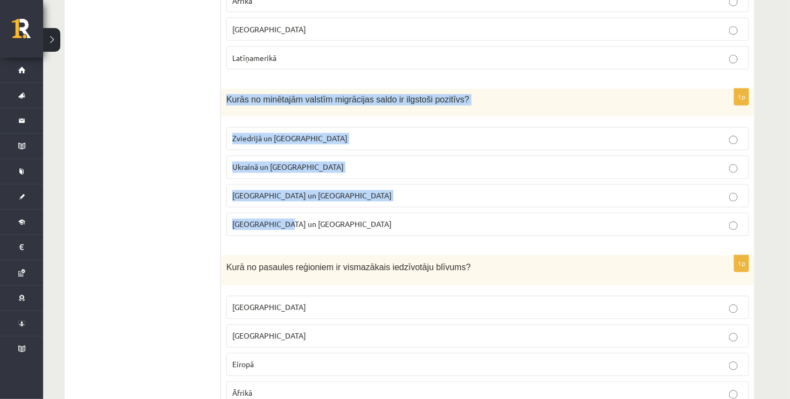
drag, startPoint x: 223, startPoint y: 81, endPoint x: 313, endPoint y: 208, distance: 156.2
click at [313, 208] on div "1p Kurās no minētajām valstīm migrācijas saldo ir ilgstoši pozitīvs? Zviedrijā …" at bounding box center [487, 167] width 533 height 156
click at [336, 133] on p "Zviedrijā un ASV" at bounding box center [487, 138] width 511 height 11
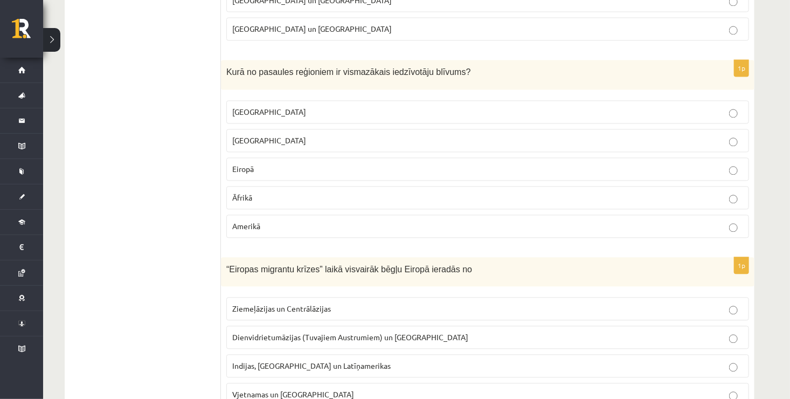
scroll to position [3053, 0]
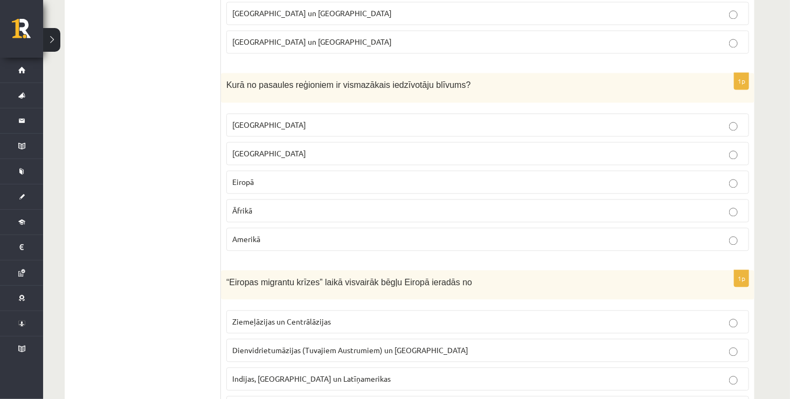
click at [276, 176] on p "Eiropā" at bounding box center [487, 181] width 511 height 11
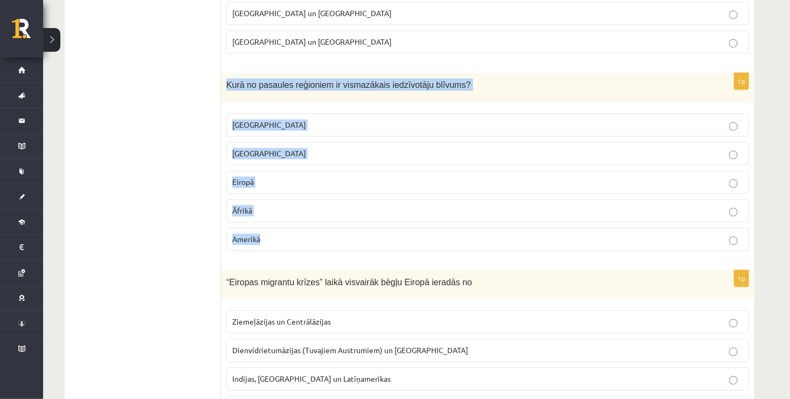
drag, startPoint x: 225, startPoint y: 70, endPoint x: 313, endPoint y: 231, distance: 183.2
click at [313, 231] on div "1p Kurā no pasaules reģioniem ir vismazākais iedzīvotāju blīvums? Austrālijā Āz…" at bounding box center [487, 166] width 533 height 186
click at [285, 114] on label "Austrālijā" at bounding box center [487, 124] width 522 height 23
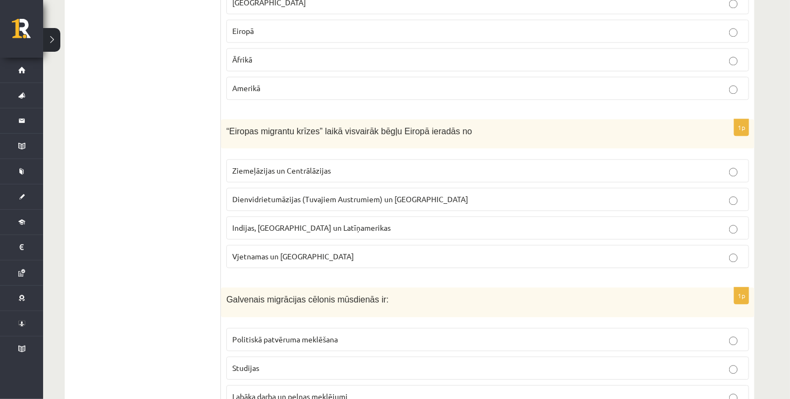
scroll to position [3191, 0]
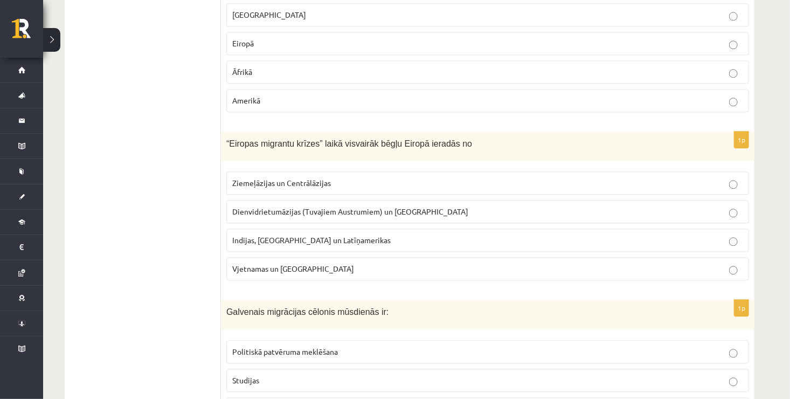
click at [296, 228] on label "Indijas, Pakistānas un Latīņamerikas" at bounding box center [487, 239] width 522 height 23
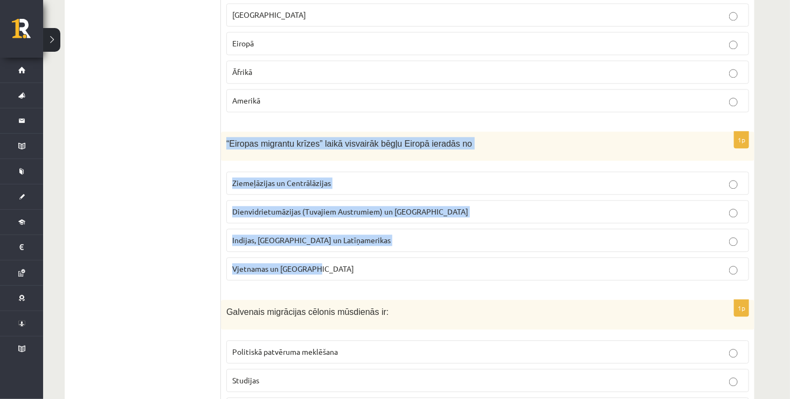
drag, startPoint x: 225, startPoint y: 128, endPoint x: 317, endPoint y: 267, distance: 166.7
click at [317, 267] on div "1p “Eiropas migrantu krīzes” laikā visvairāk bēgļu Eiropā ieradās no Ziemeļāzij…" at bounding box center [487, 210] width 533 height 158
click at [329, 206] on span "Dienvidrietumāzijas (Tuvajiem Austrumiem) un Āfrikas" at bounding box center [350, 211] width 236 height 10
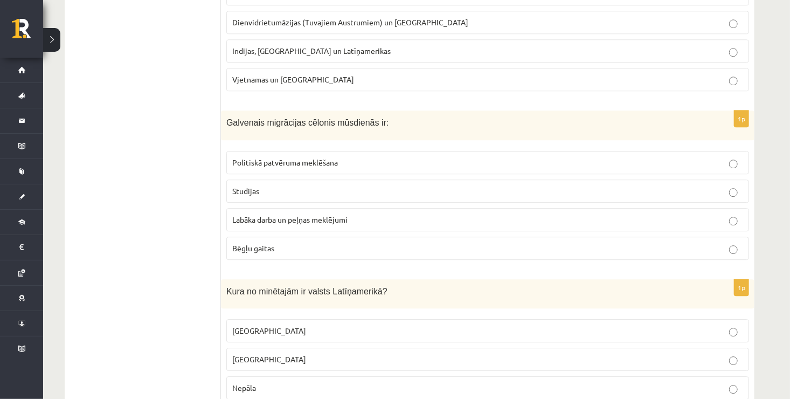
scroll to position [3387, 0]
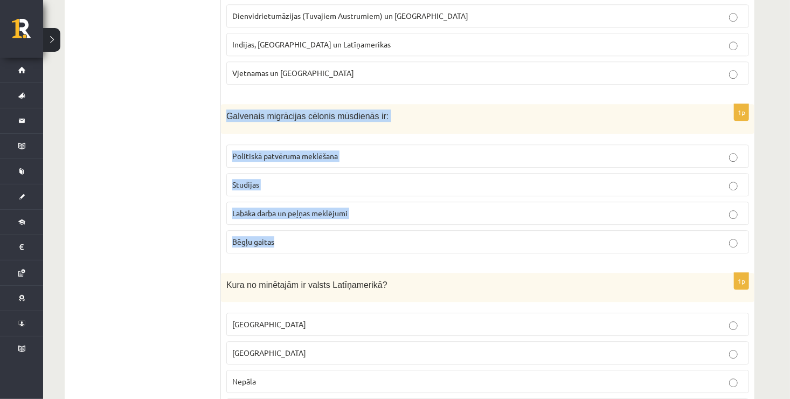
drag, startPoint x: 226, startPoint y: 99, endPoint x: 327, endPoint y: 237, distance: 171.5
click at [327, 237] on div "1p Galvenais migrācijas cēlonis mūsdienās ir: Politiskā patvēruma meklēšana Stu…" at bounding box center [487, 183] width 533 height 158
click at [304, 208] on span "Labāka darba un peļņas meklējumi" at bounding box center [289, 213] width 115 height 10
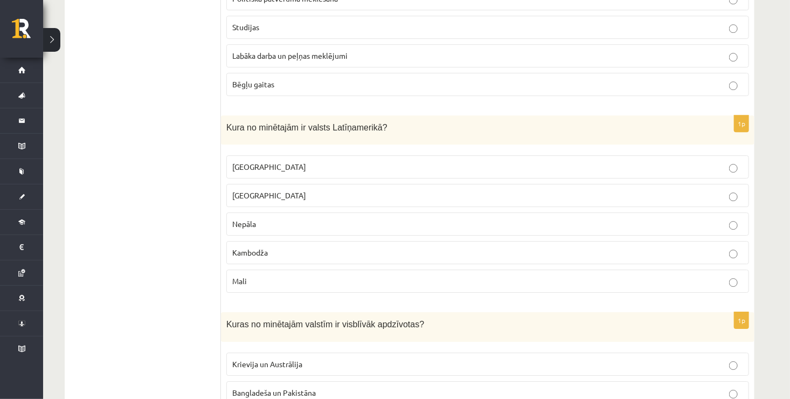
scroll to position [3563, 0]
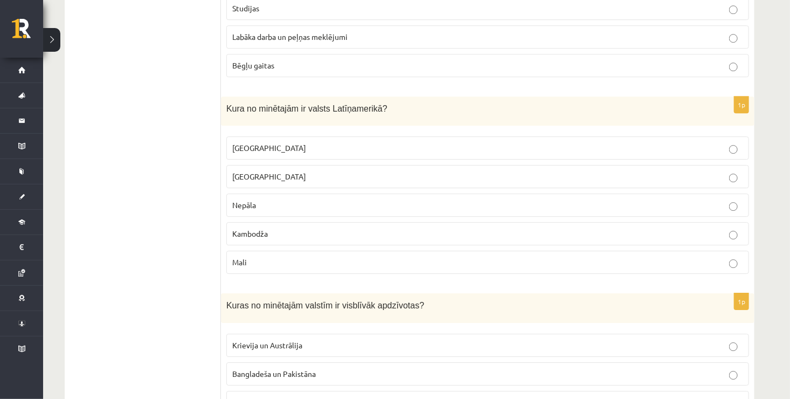
click at [270, 142] on p "Meksika" at bounding box center [487, 147] width 511 height 11
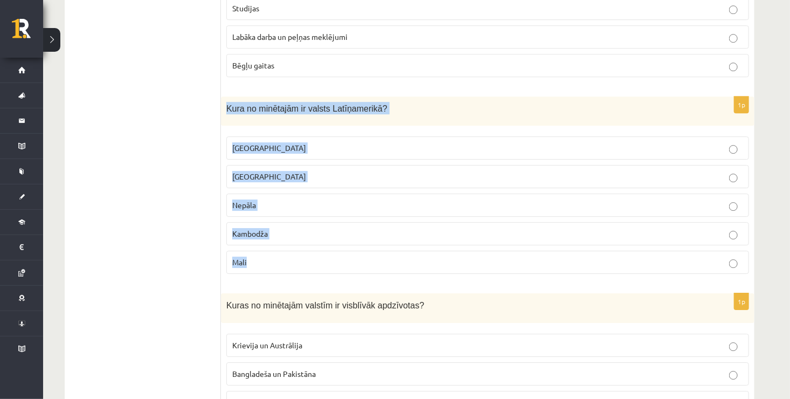
drag, startPoint x: 226, startPoint y: 84, endPoint x: 315, endPoint y: 245, distance: 183.5
click at [315, 245] on div "1p Kura no minētajām ir valsts Latīņamerikā? Meksika ASV Nepāla Kambodža Mali" at bounding box center [487, 189] width 533 height 186
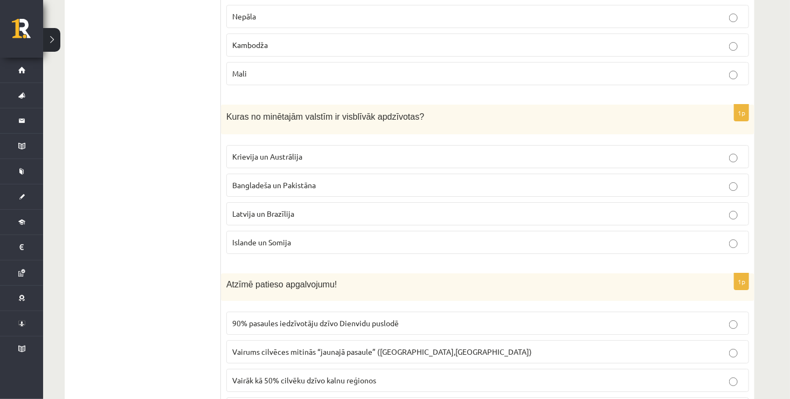
scroll to position [3758, 0]
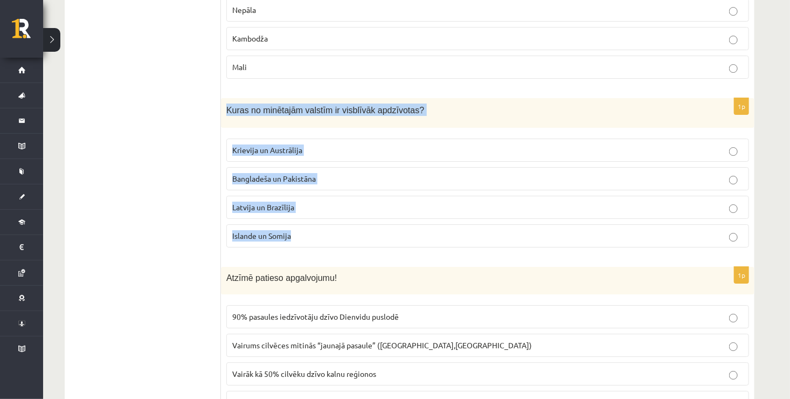
drag, startPoint x: 225, startPoint y: 88, endPoint x: 305, endPoint y: 221, distance: 155.1
click at [305, 221] on div "1p Kuras no minētajām valstīm ir visblīvāk apdzīvotas? Krievija un Austrālija B…" at bounding box center [487, 177] width 533 height 158
click at [287, 173] on span "Bangladeša un Pakistāna" at bounding box center [273, 178] width 83 height 10
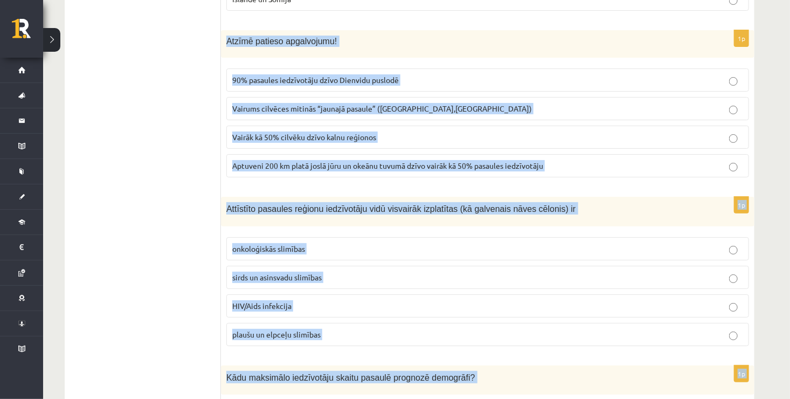
scroll to position [4128, 0]
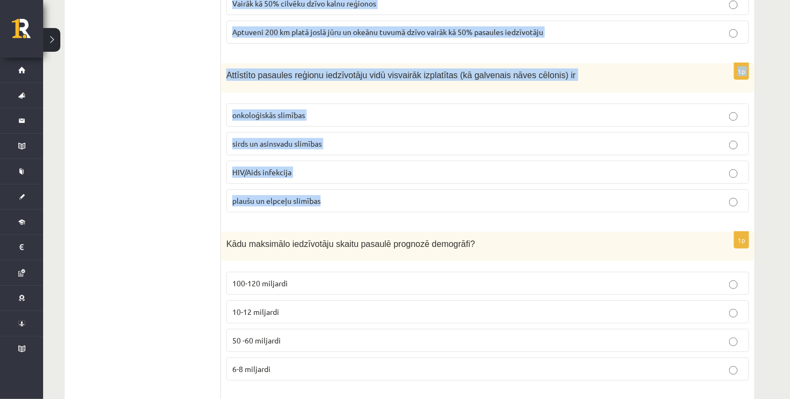
drag, startPoint x: 223, startPoint y: 90, endPoint x: 342, endPoint y: 192, distance: 157.0
click at [449, 27] on span "Aptuveni 200 km platā joslā jūru un okeānu tuvumā dzīvo vairāk kā 50% pasaules …" at bounding box center [387, 32] width 311 height 10
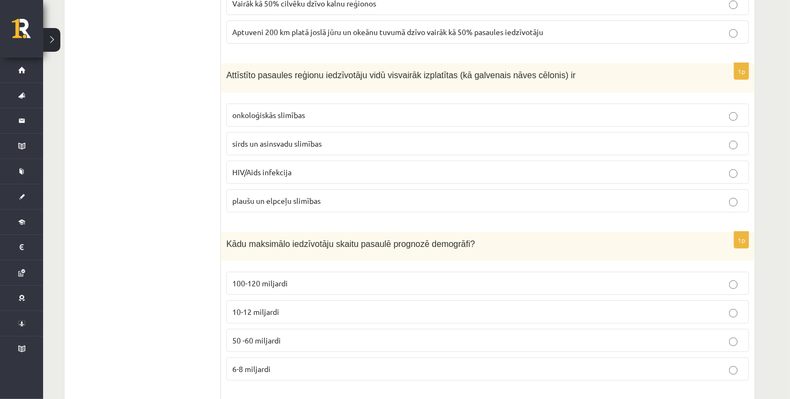
click at [406, 138] on p "sirds un asinsvadu slimības" at bounding box center [487, 143] width 511 height 11
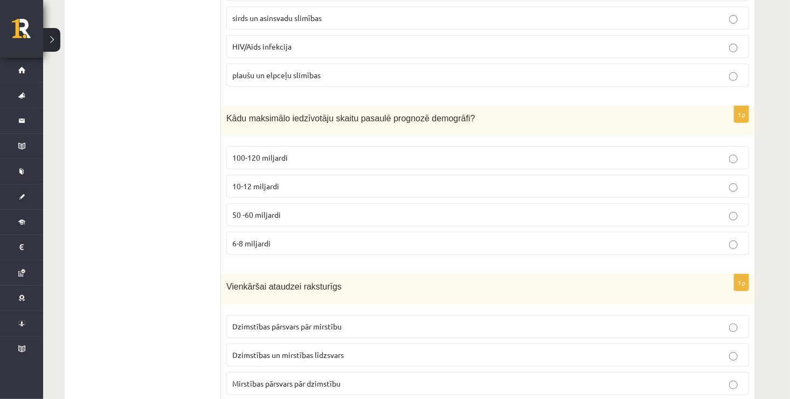
scroll to position [4241, 0]
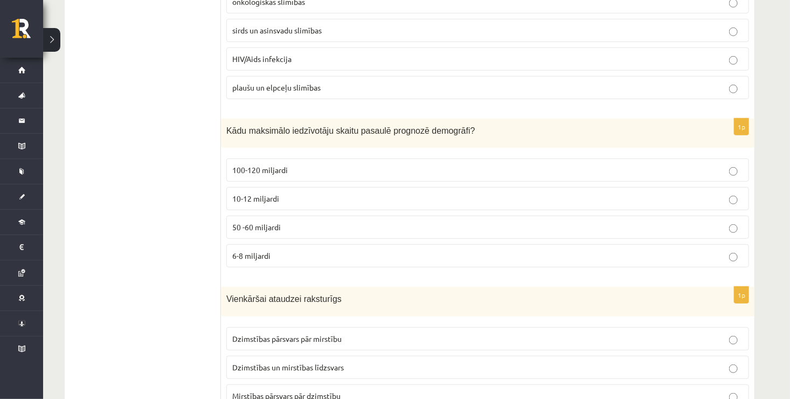
click at [293, 221] on p "50 -60 miljardi" at bounding box center [487, 226] width 511 height 11
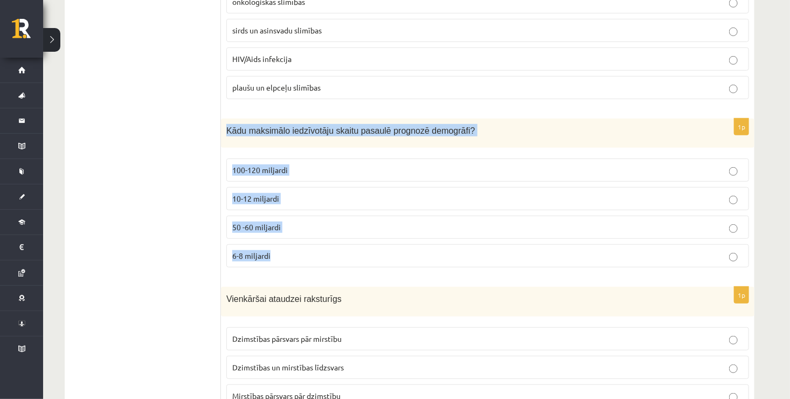
drag, startPoint x: 226, startPoint y: 107, endPoint x: 301, endPoint y: 229, distance: 143.4
click at [301, 229] on div "1p Kādu maksimālo iedzīvotāju skaitu pasaulē prognozē demogrāfi? 100-120 miljar…" at bounding box center [487, 197] width 533 height 158
click at [309, 193] on p "10-12 miljardi" at bounding box center [487, 198] width 511 height 11
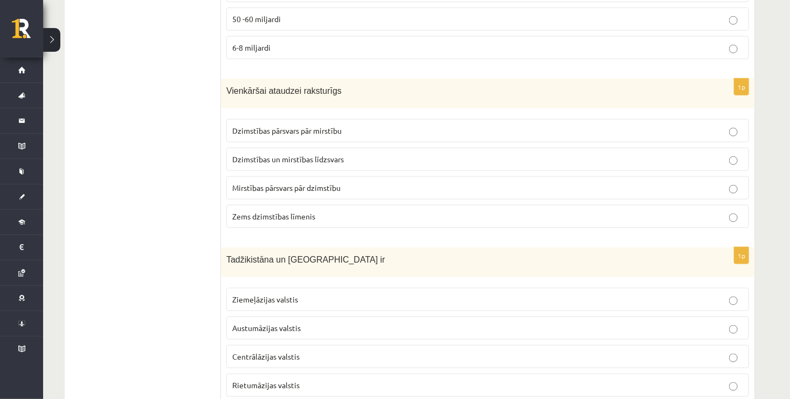
scroll to position [4442, 0]
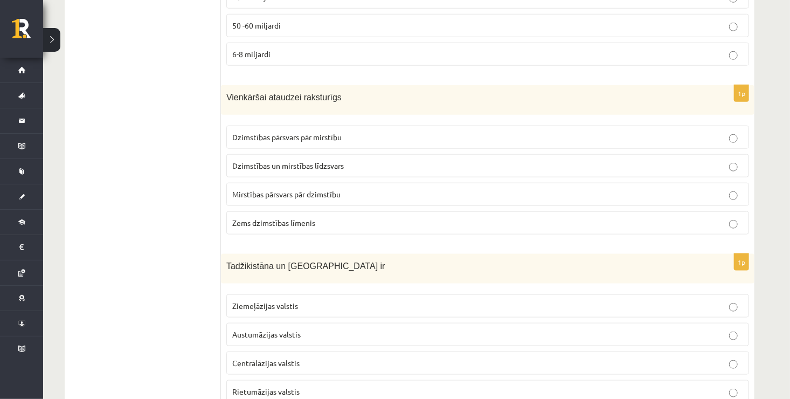
click at [330, 161] on span "Dzimstības un mirstības līdzsvars" at bounding box center [287, 166] width 111 height 10
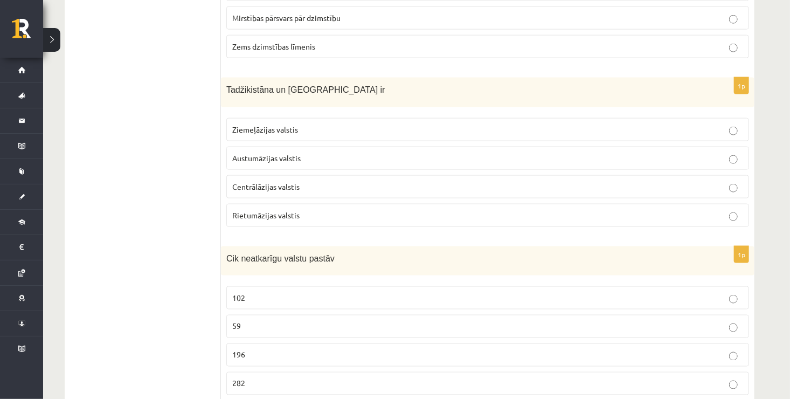
scroll to position [4619, 0]
click at [283, 210] on span "Rietumāzijas valstis" at bounding box center [265, 215] width 67 height 10
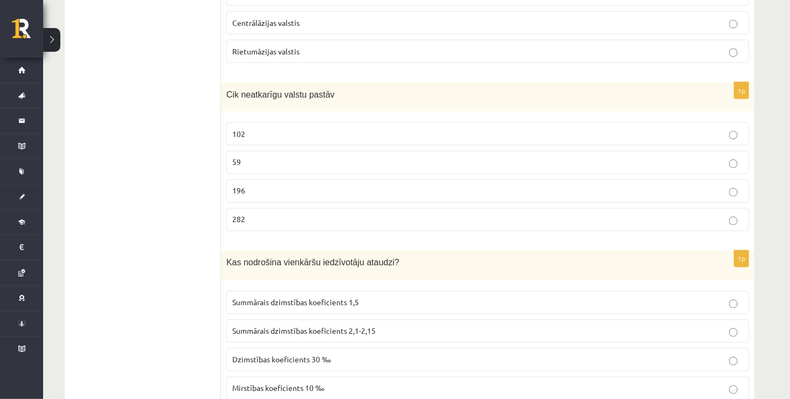
scroll to position [4763, 0]
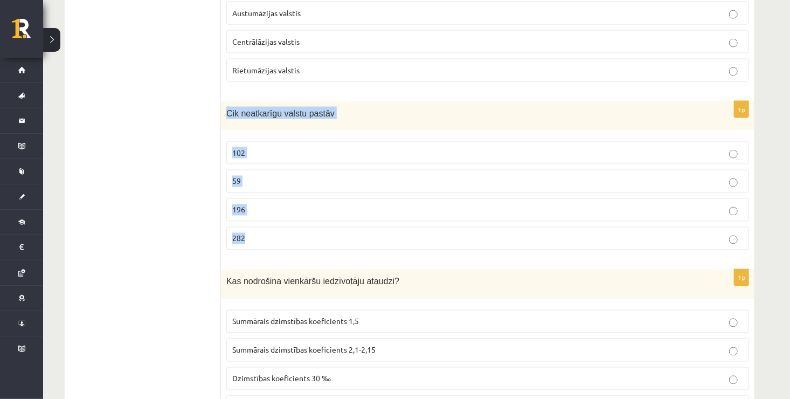
drag, startPoint x: 224, startPoint y: 86, endPoint x: 306, endPoint y: 211, distance: 150.1
click at [306, 211] on div "1p Cik neatkarīgu valstu pastāv 102 59 196 282" at bounding box center [487, 180] width 533 height 158
click at [337, 204] on p "196" at bounding box center [487, 209] width 511 height 11
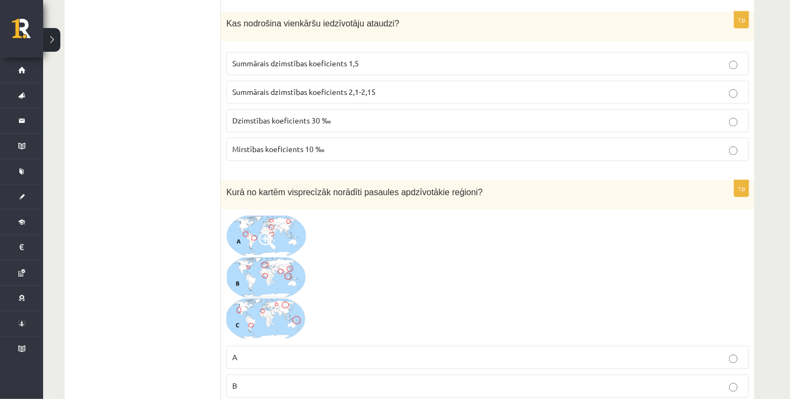
scroll to position [5009, 0]
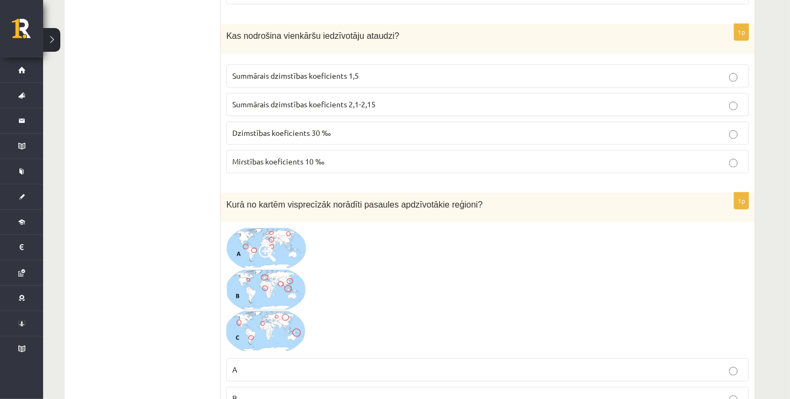
click at [331, 127] on p "Dzimstības koeficients 30 ‰" at bounding box center [487, 132] width 511 height 11
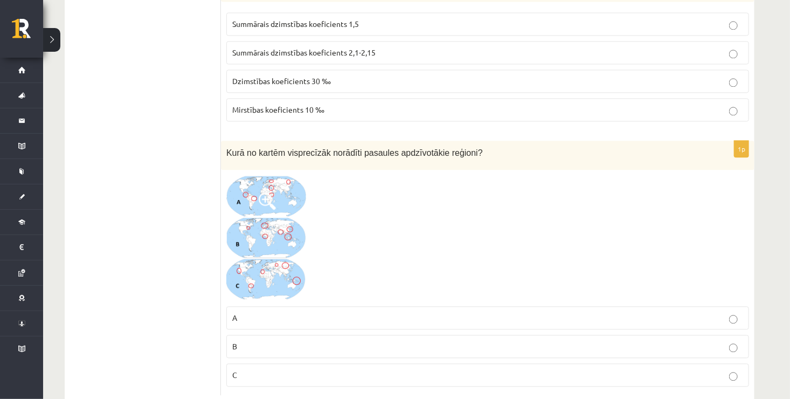
click at [270, 192] on span at bounding box center [267, 200] width 17 height 17
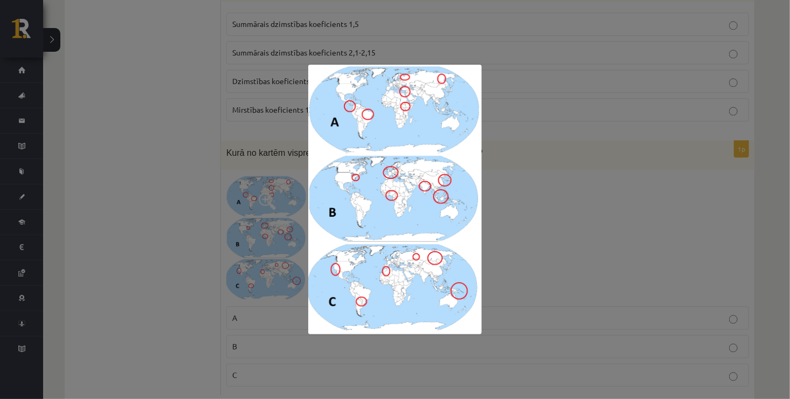
click at [774, 205] on div at bounding box center [395, 199] width 790 height 399
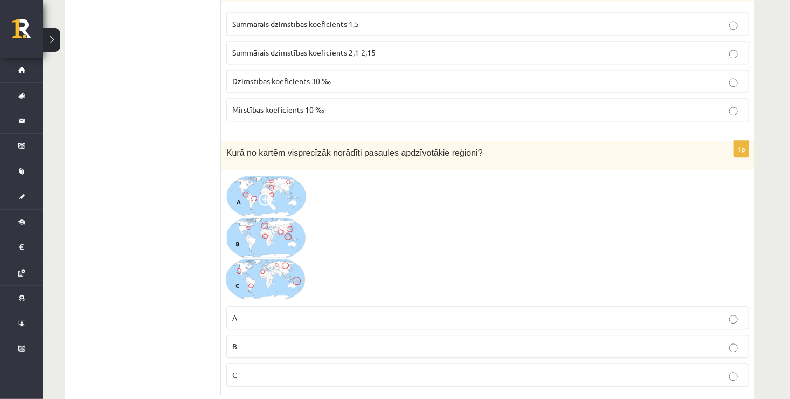
click at [606, 340] on p "B" at bounding box center [487, 345] width 511 height 11
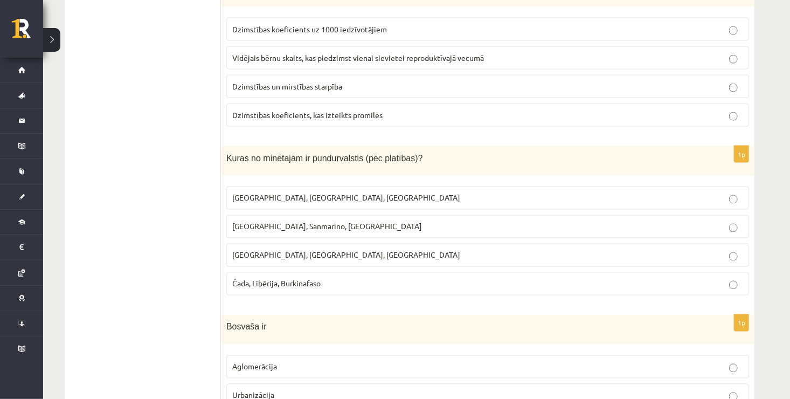
scroll to position [724, 0]
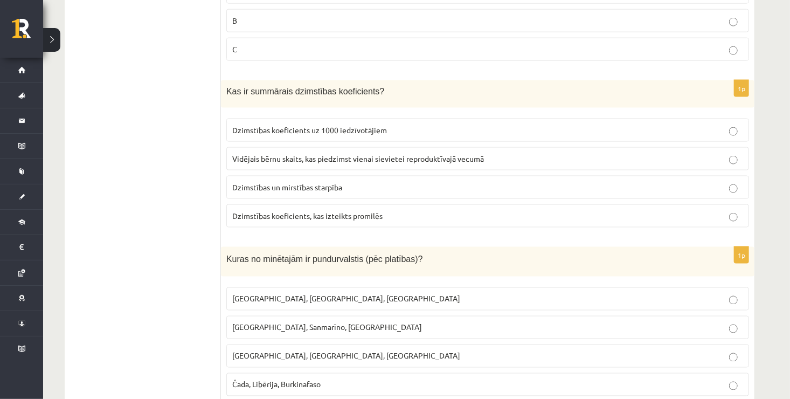
drag, startPoint x: 789, startPoint y: 75, endPoint x: 794, endPoint y: 74, distance: 5.5
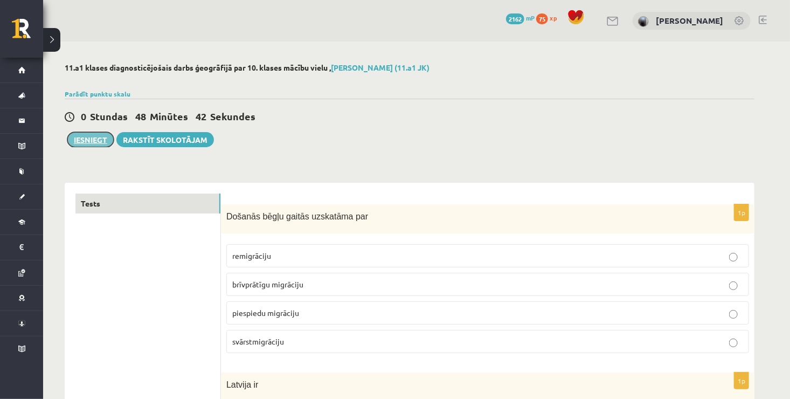
click at [85, 142] on button "Iesniegt" at bounding box center [90, 139] width 46 height 15
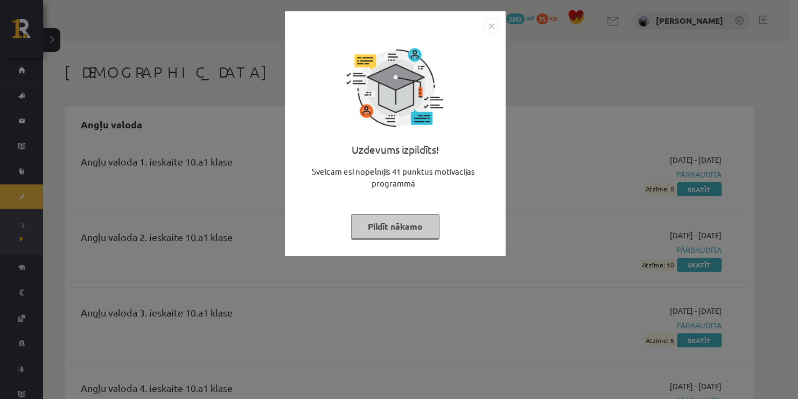
click at [408, 223] on button "Pildīt nākamo" at bounding box center [395, 226] width 88 height 25
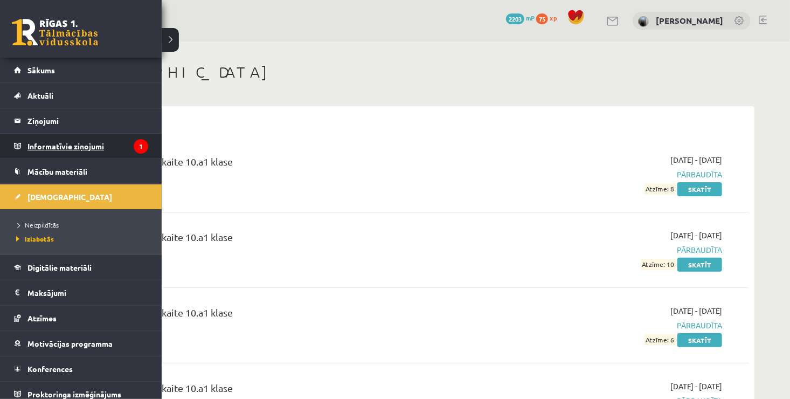
click at [62, 150] on legend "Informatīvie ziņojumi 1" at bounding box center [87, 146] width 121 height 25
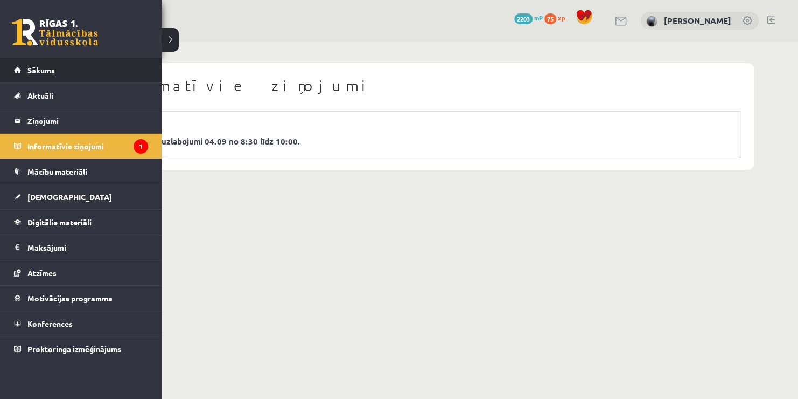
click at [42, 66] on span "Sākums" at bounding box center [40, 70] width 27 height 10
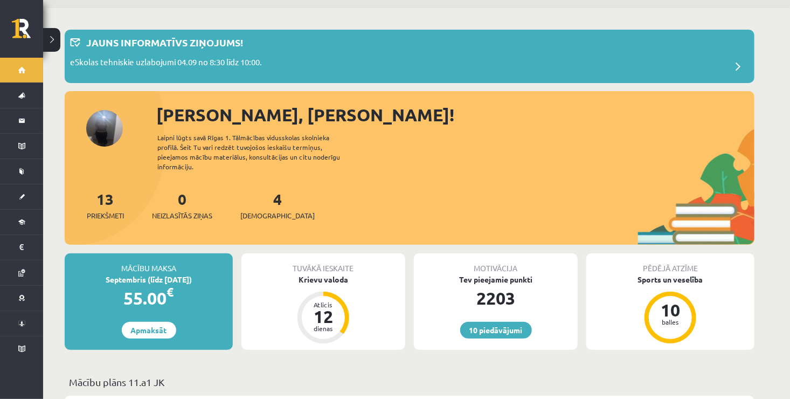
scroll to position [30, 0]
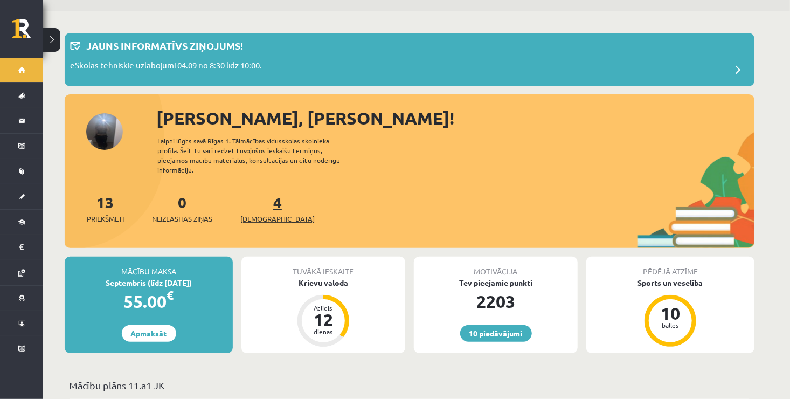
click at [259, 213] on span "[DEMOGRAPHIC_DATA]" at bounding box center [277, 218] width 74 height 11
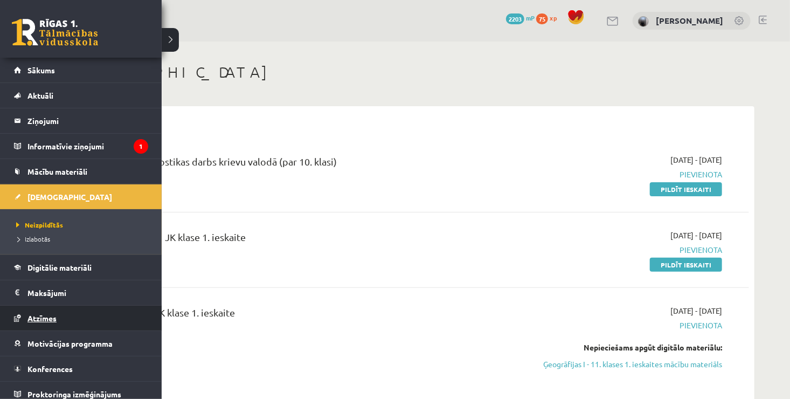
click at [74, 311] on link "Atzīmes" at bounding box center [81, 317] width 134 height 25
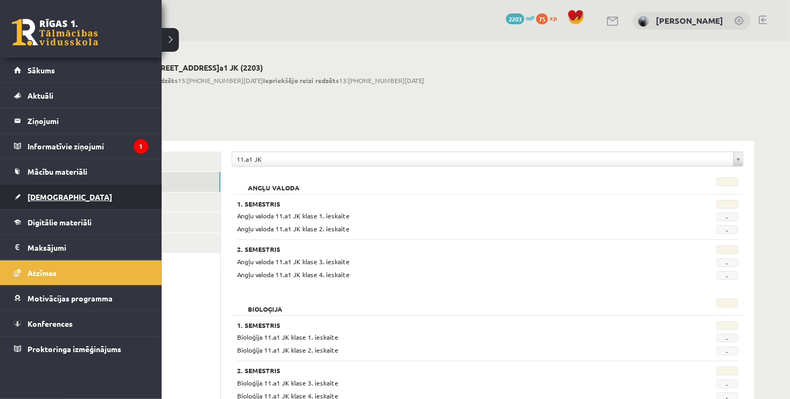
click at [55, 189] on link "[DEMOGRAPHIC_DATA]" at bounding box center [81, 196] width 134 height 25
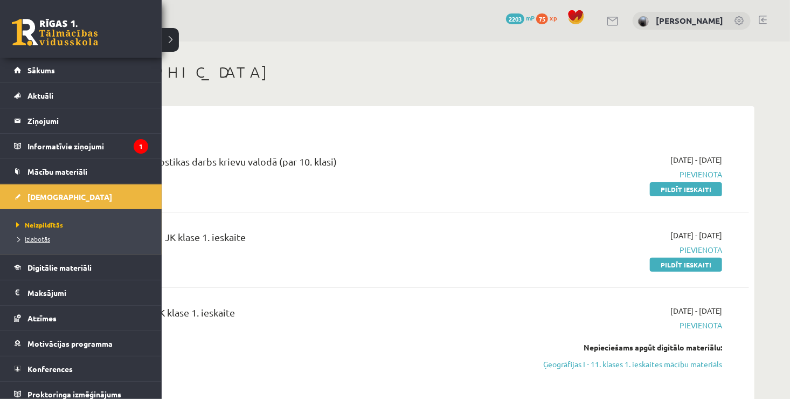
click at [31, 236] on span "Izlabotās" at bounding box center [31, 238] width 37 height 9
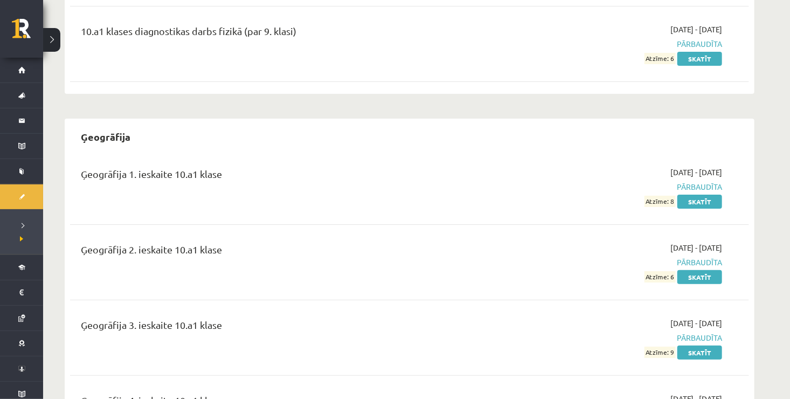
scroll to position [1979, 0]
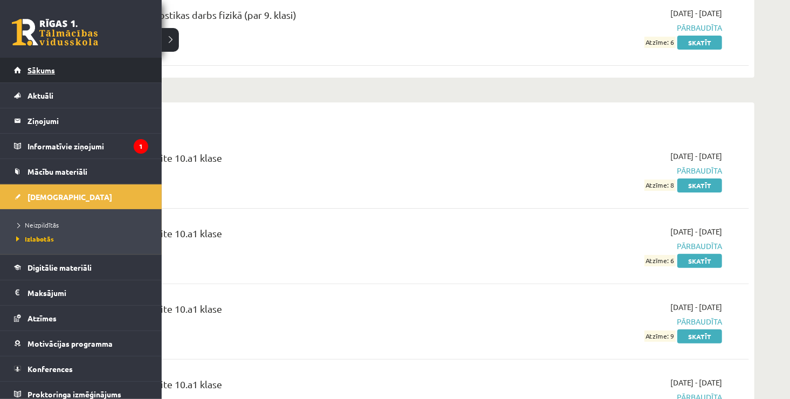
click at [32, 72] on span "Sākums" at bounding box center [40, 70] width 27 height 10
